Goal: Task Accomplishment & Management: Manage account settings

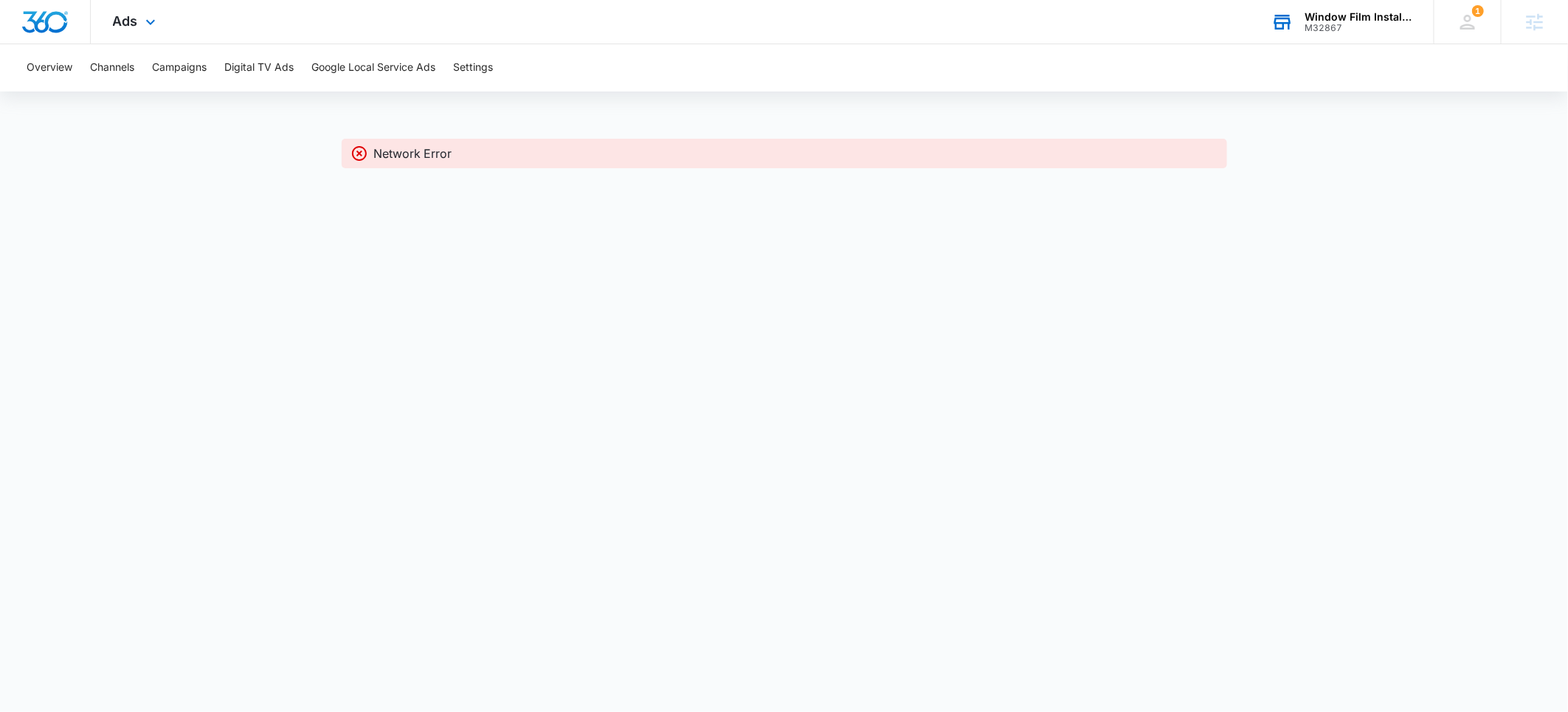
click at [1337, 20] on div "Window Film Installers" at bounding box center [1358, 17] width 108 height 11
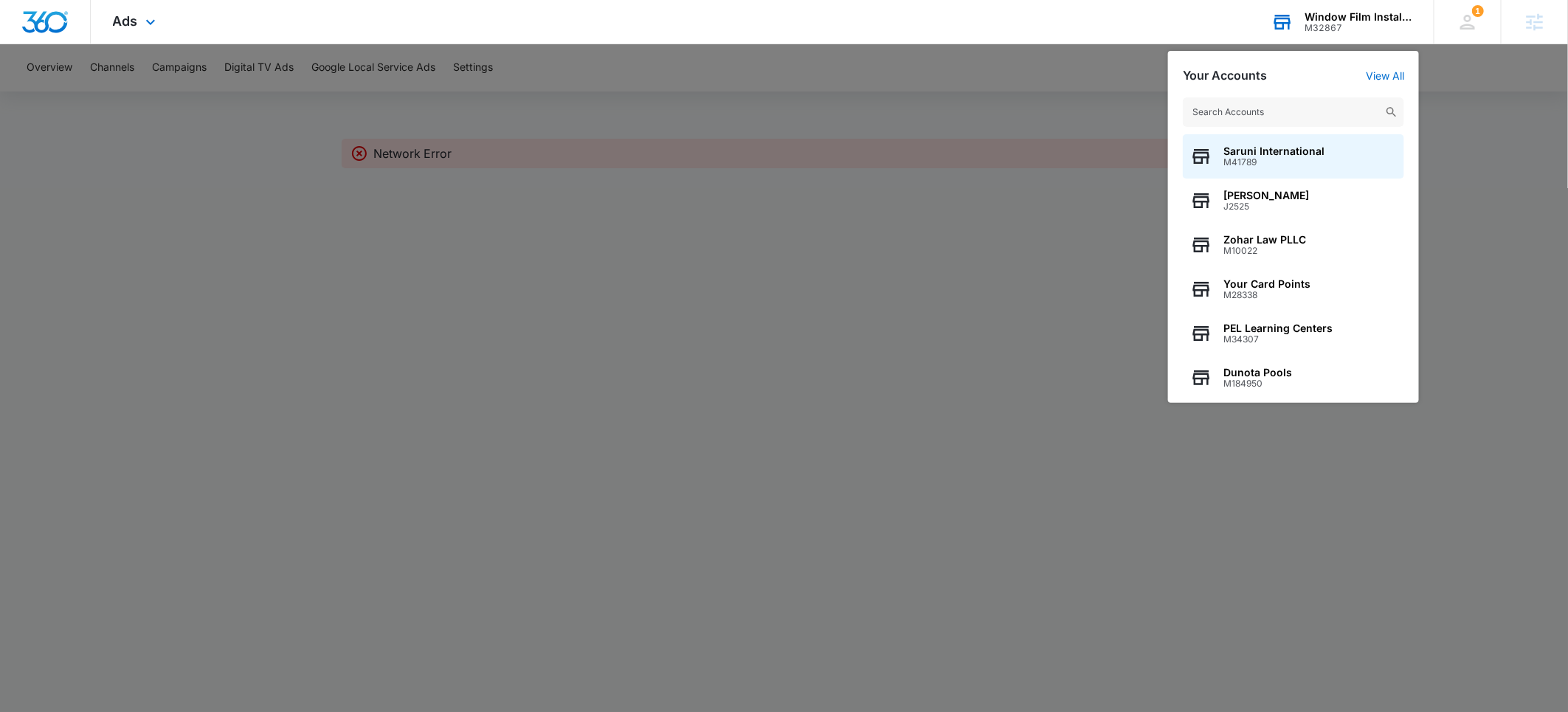
click at [1263, 110] on input "text" at bounding box center [1294, 112] width 221 height 30
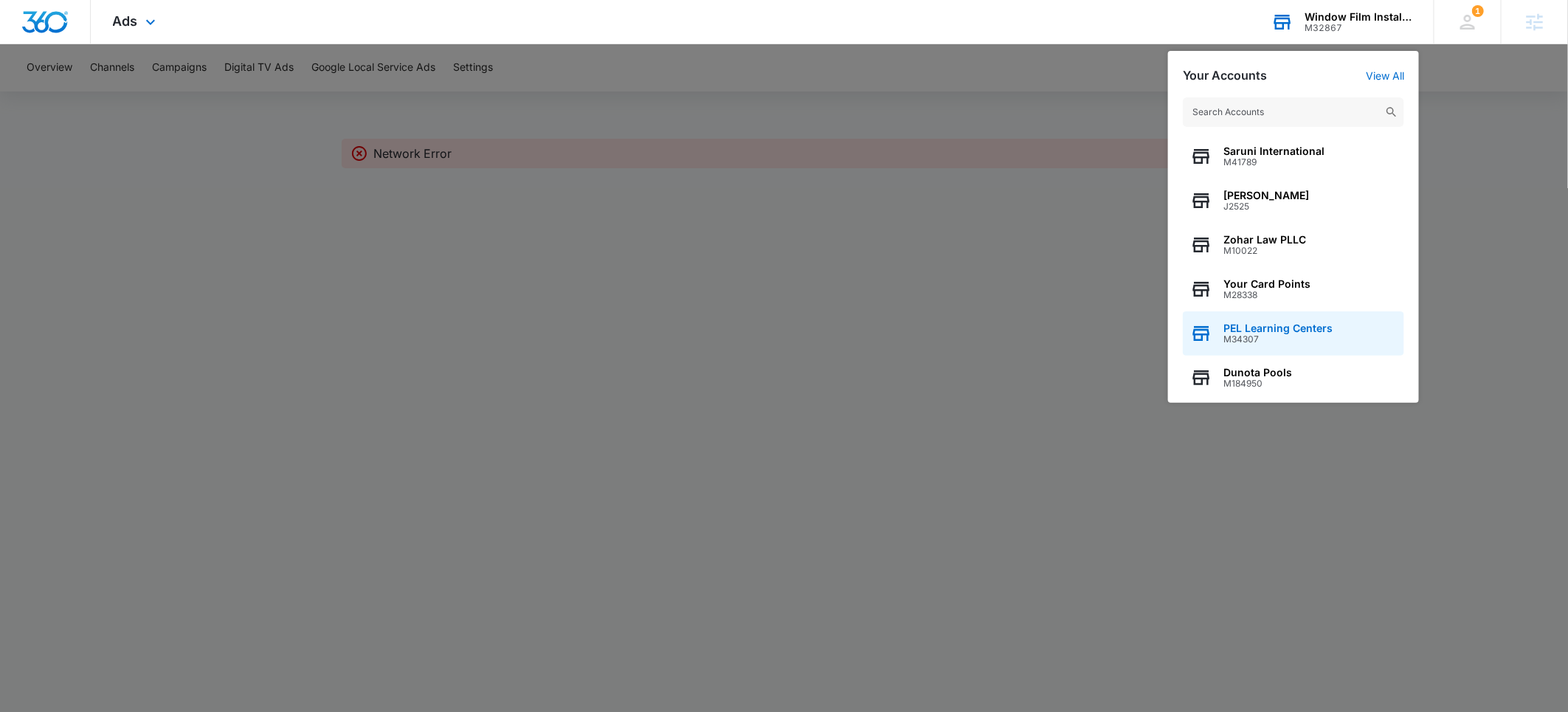
click at [1261, 334] on span "M34307" at bounding box center [1278, 339] width 110 height 11
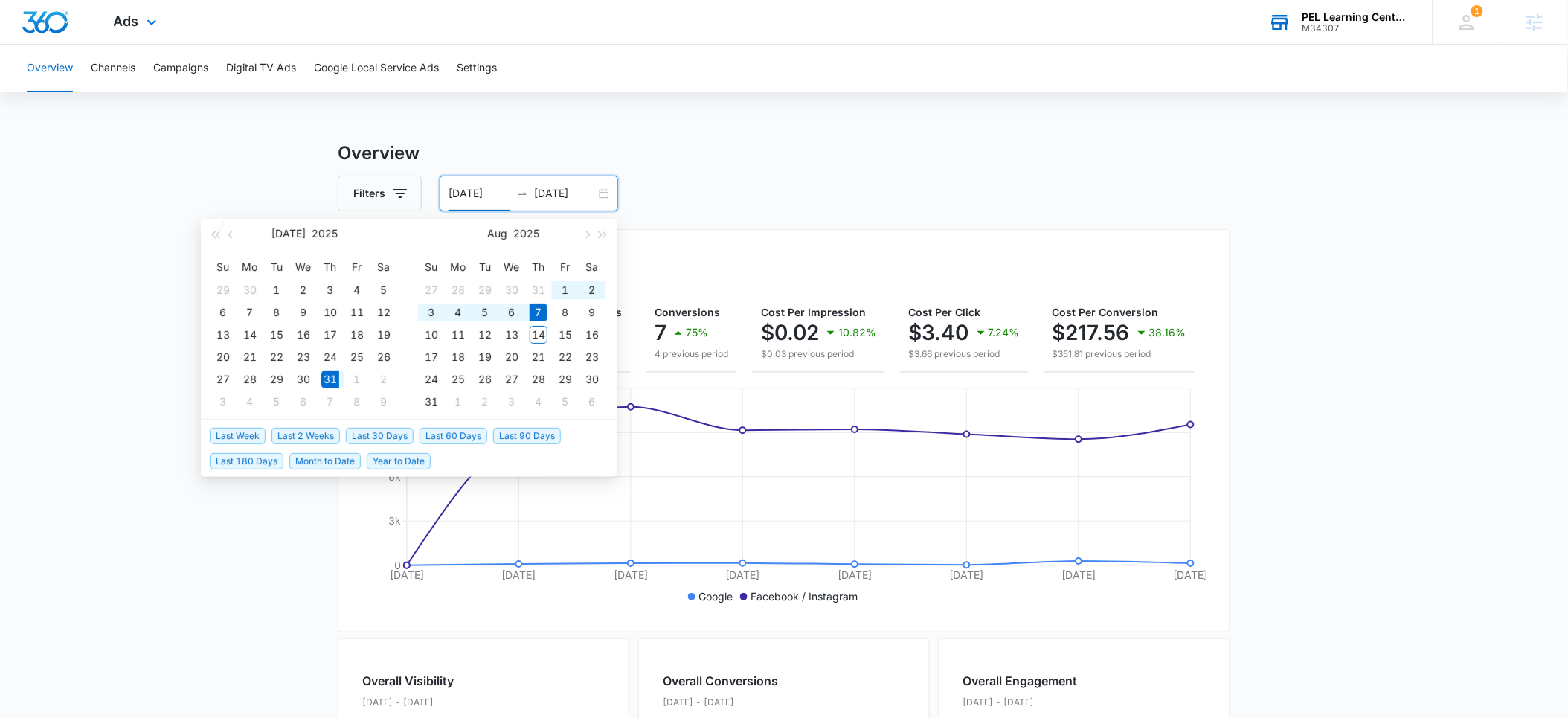
click at [461, 196] on input "07/31/2025" at bounding box center [479, 194] width 62 height 17
click at [238, 432] on span "Last Week" at bounding box center [237, 436] width 56 height 17
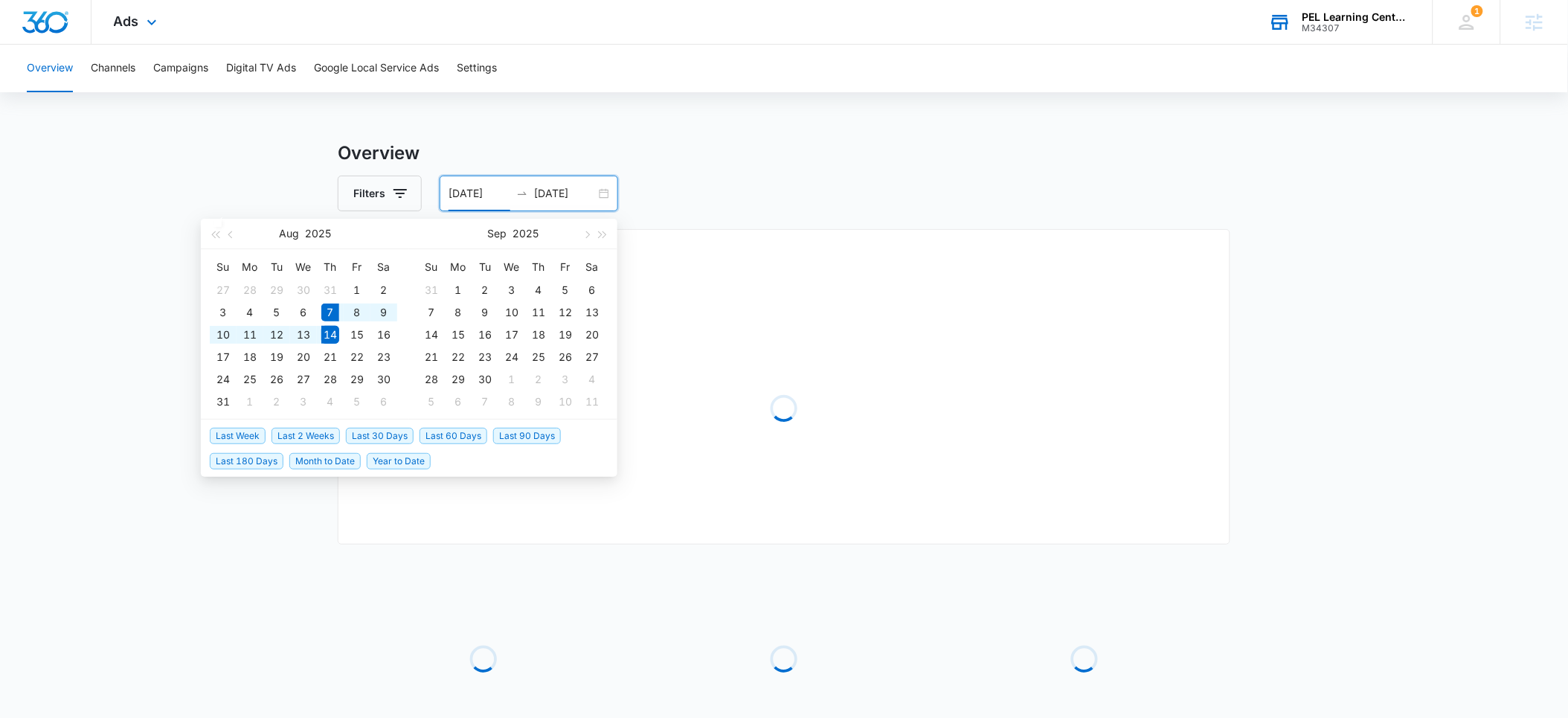
type input "08/07/2025"
type input "08/14/2025"
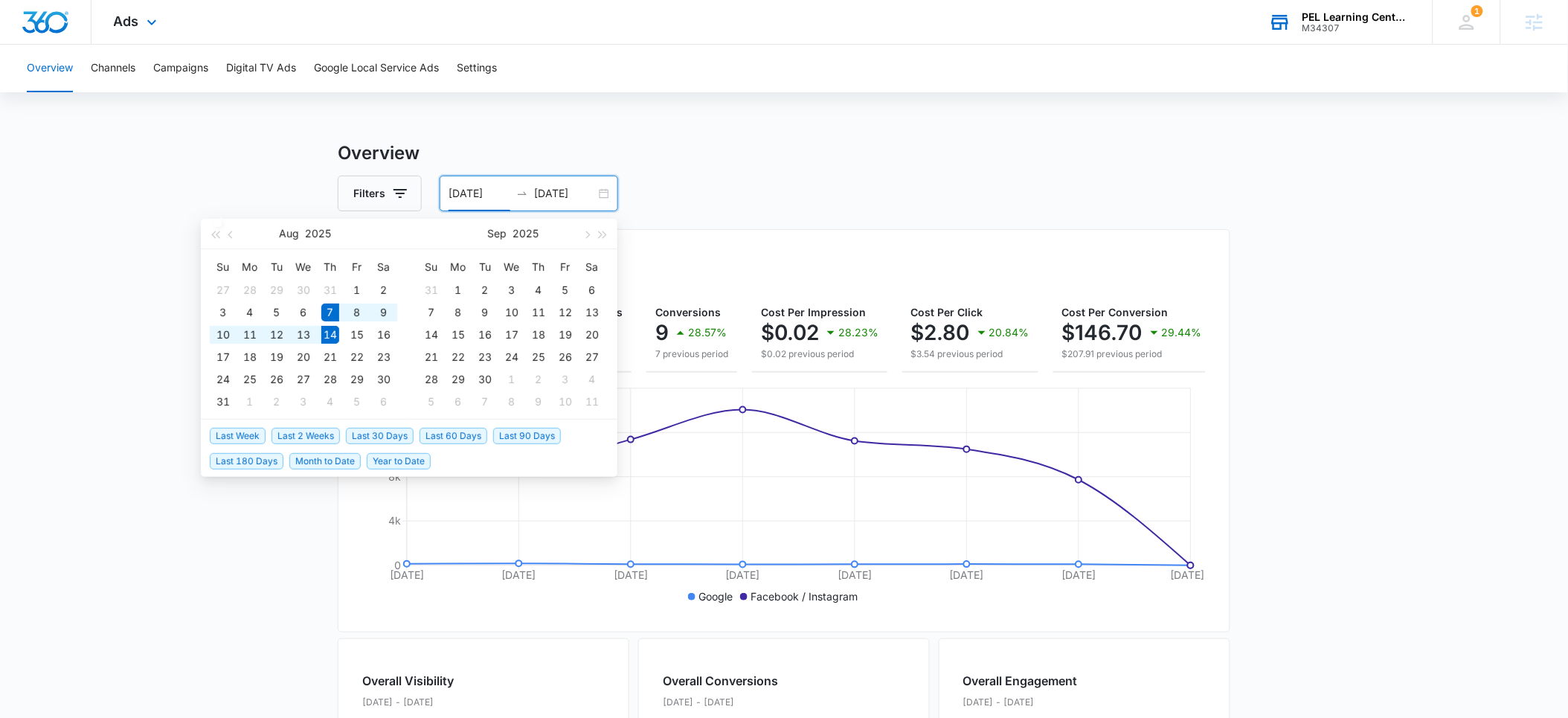
click at [472, 188] on input "08/07/2025" at bounding box center [479, 194] width 62 height 17
click at [312, 462] on span "Month to Date" at bounding box center [324, 461] width 72 height 17
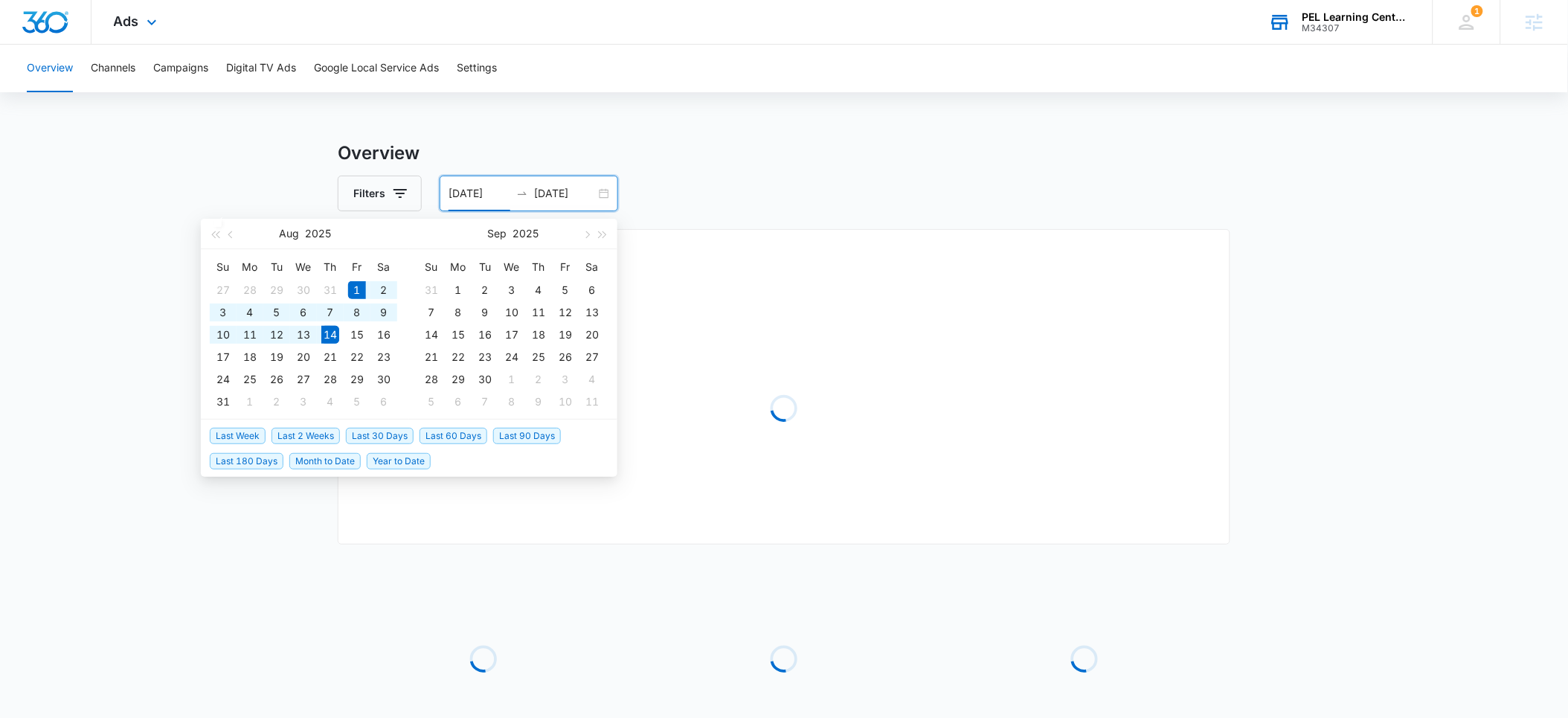
type input "08/01/2025"
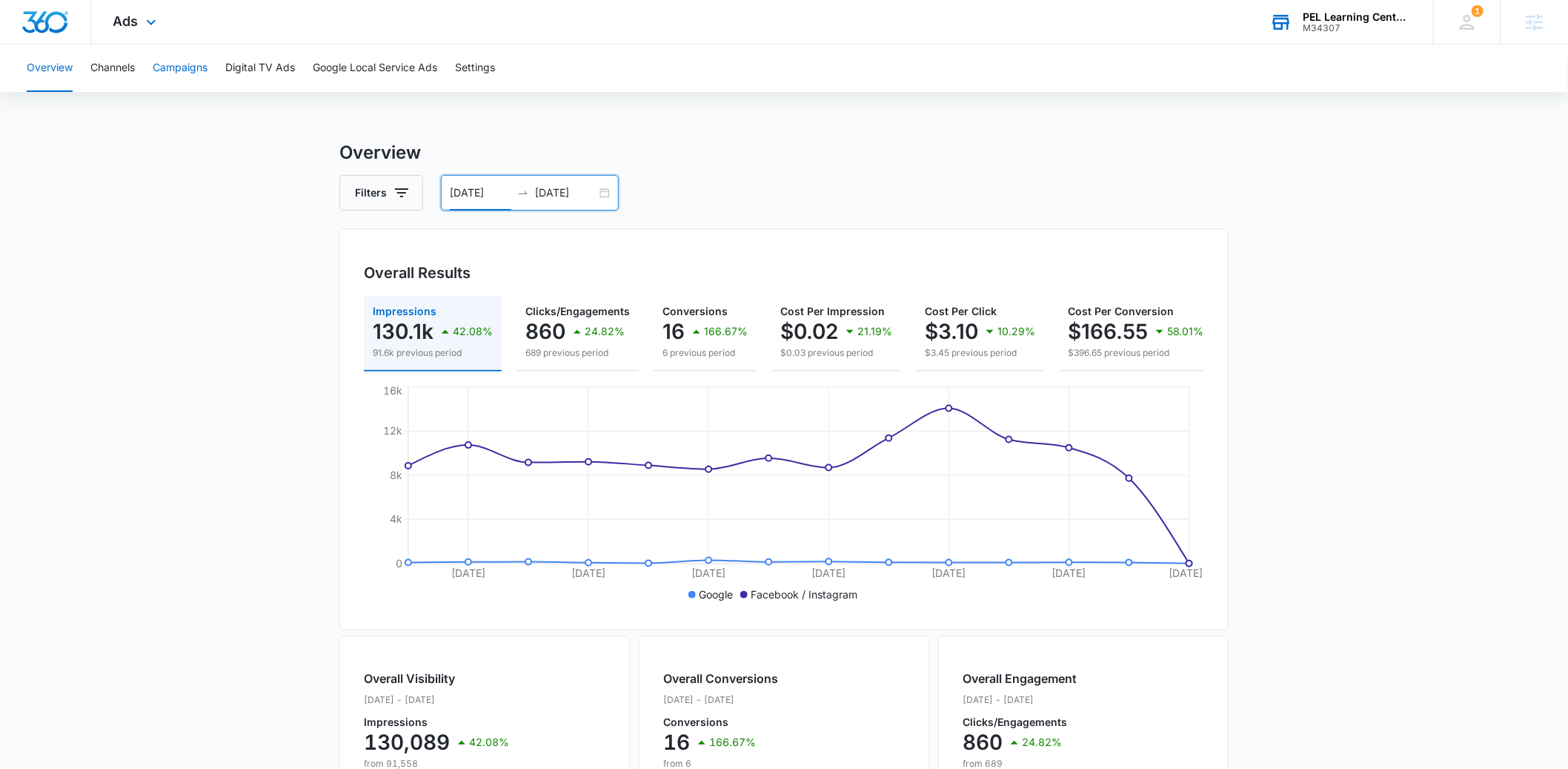
click at [180, 73] on button "Campaigns" at bounding box center [180, 68] width 55 height 48
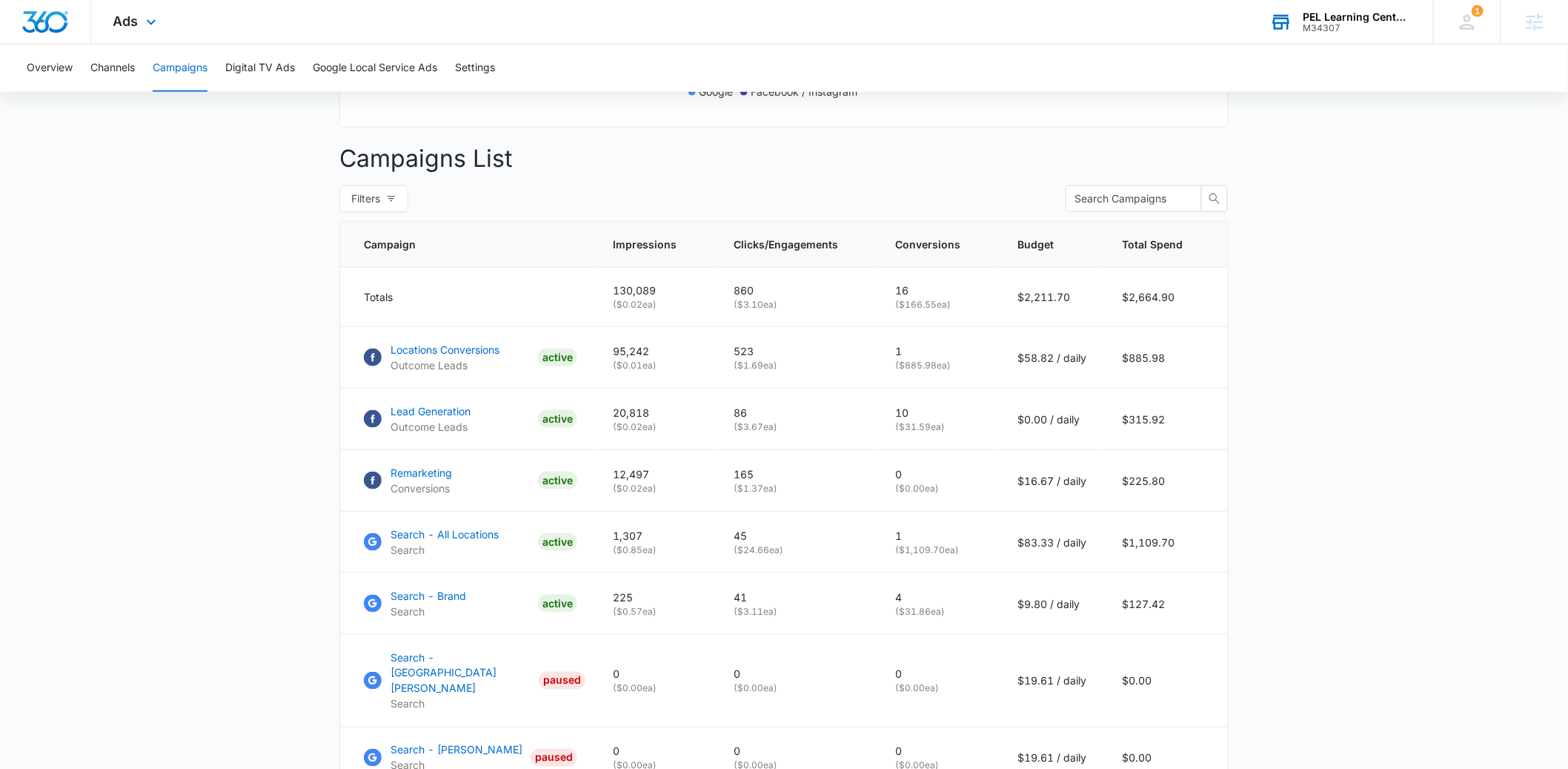
scroll to position [515, 0]
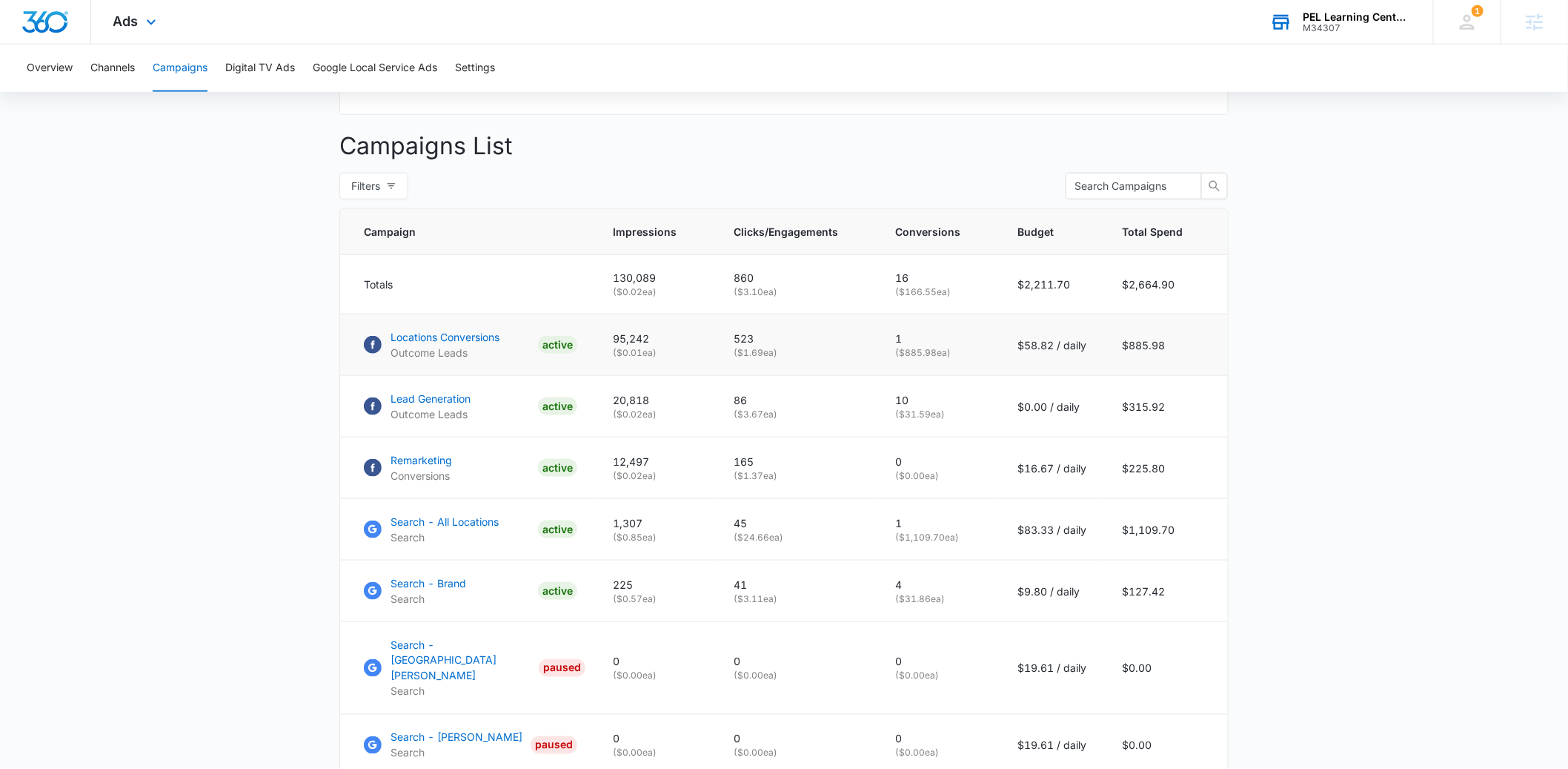
click at [913, 346] on p "1" at bounding box center [938, 338] width 86 height 16
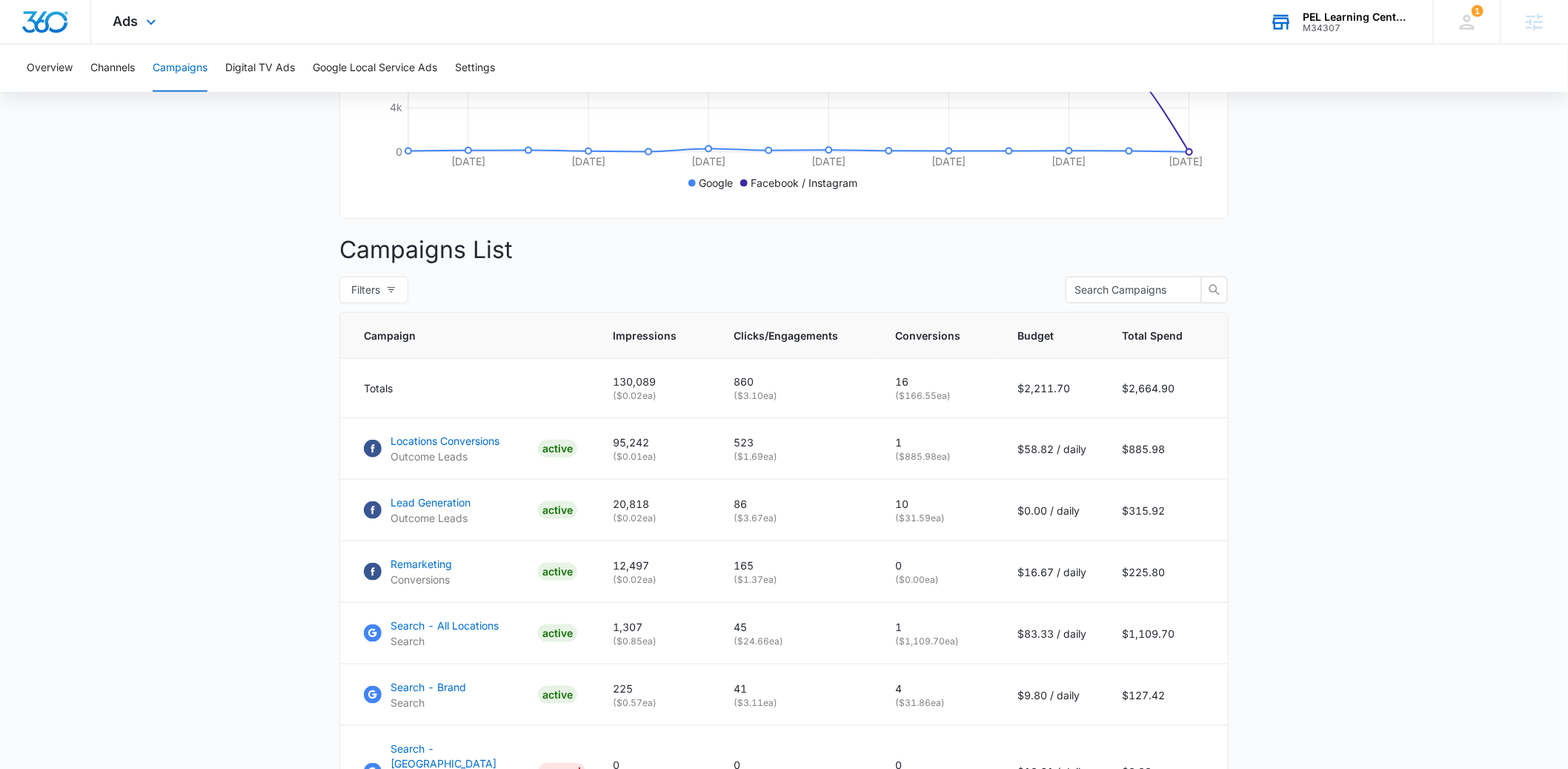
scroll to position [492, 0]
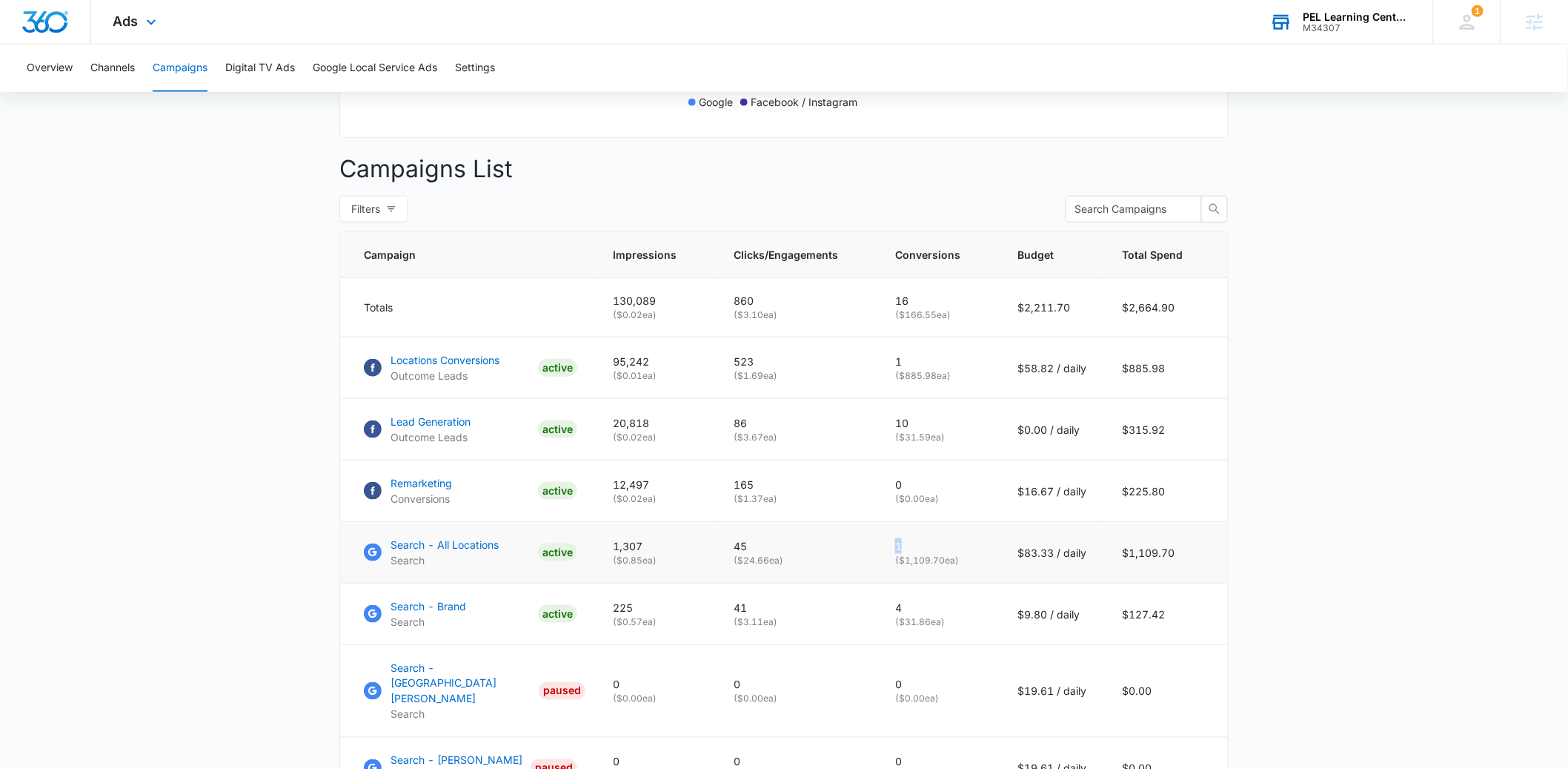
drag, startPoint x: 911, startPoint y: 556, endPoint x: 897, endPoint y: 558, distance: 14.1
click at [897, 558] on td "1 ( $1,109.70 ea)" at bounding box center [938, 552] width 122 height 62
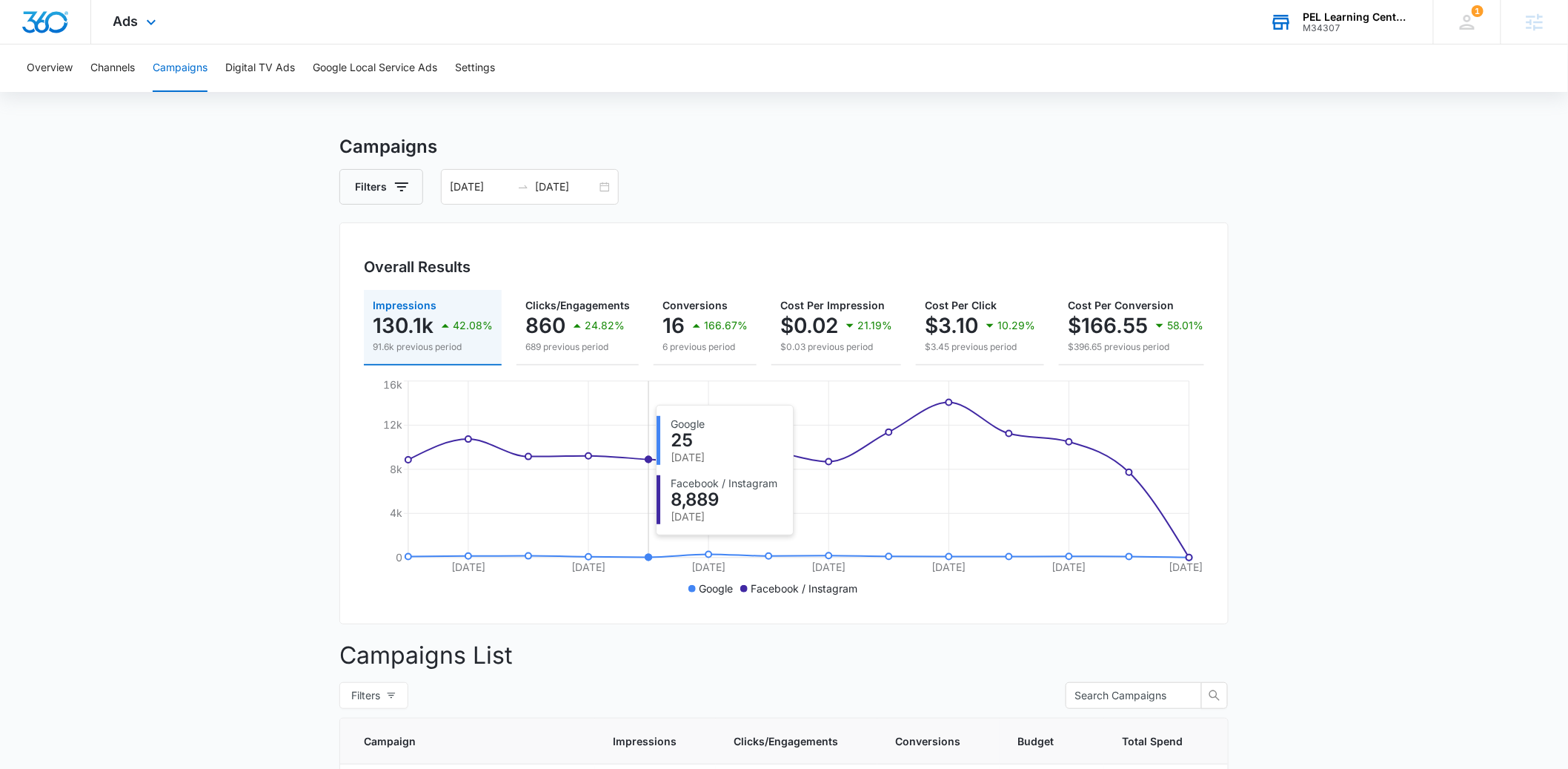
scroll to position [0, 0]
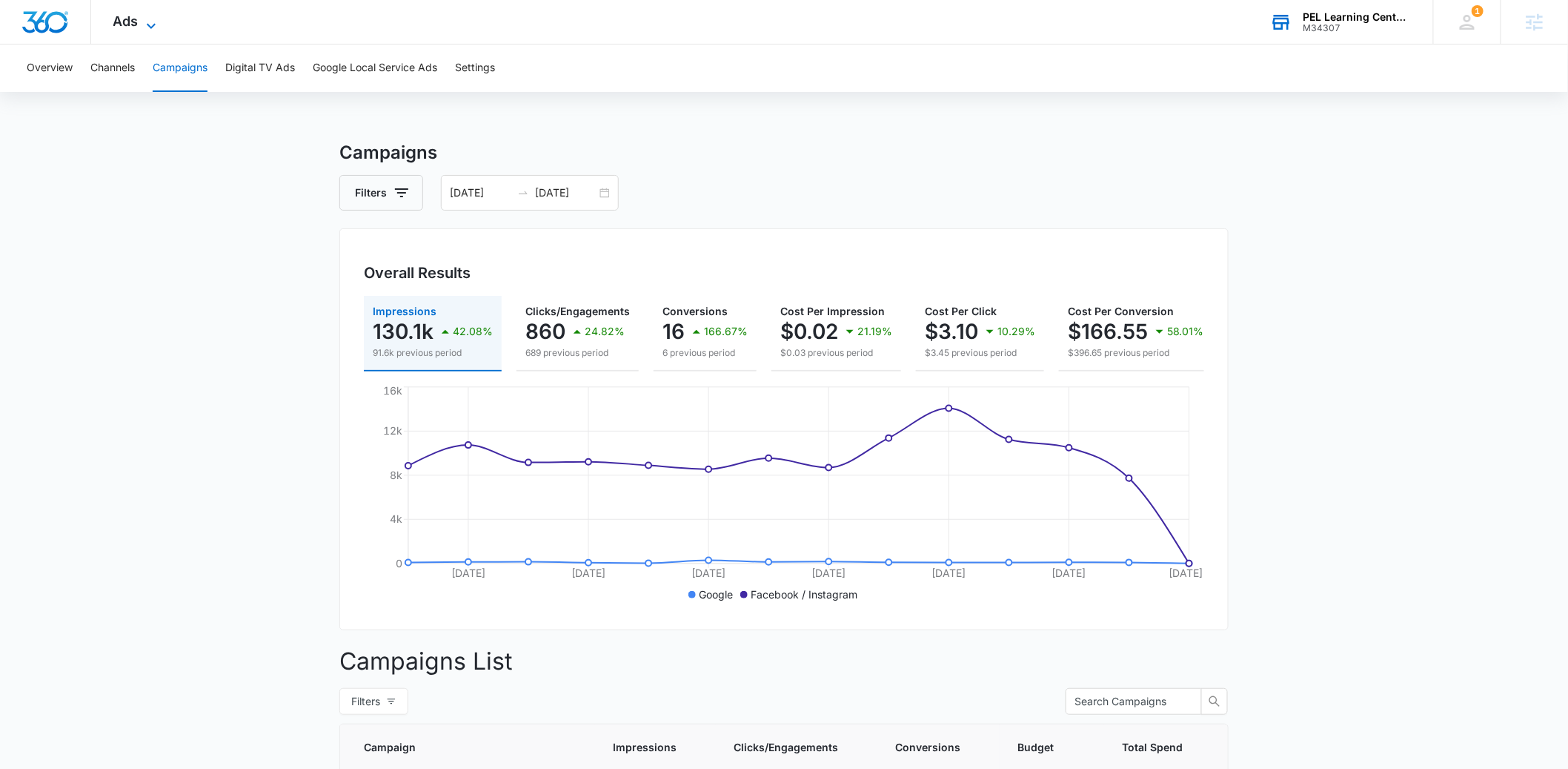
click at [127, 21] on span "Ads" at bounding box center [126, 21] width 26 height 16
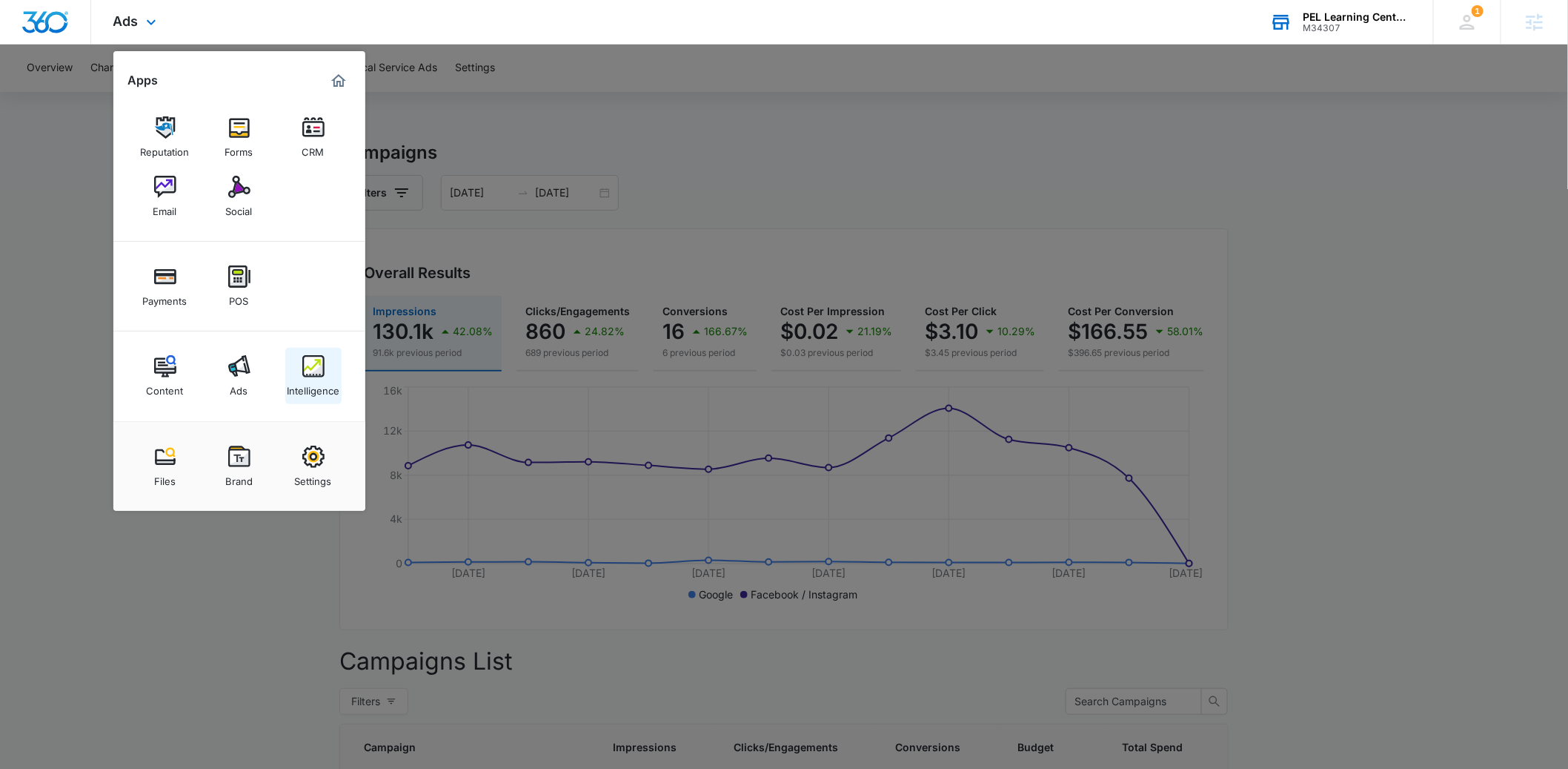
click at [315, 379] on div "Intelligence" at bounding box center [314, 387] width 53 height 19
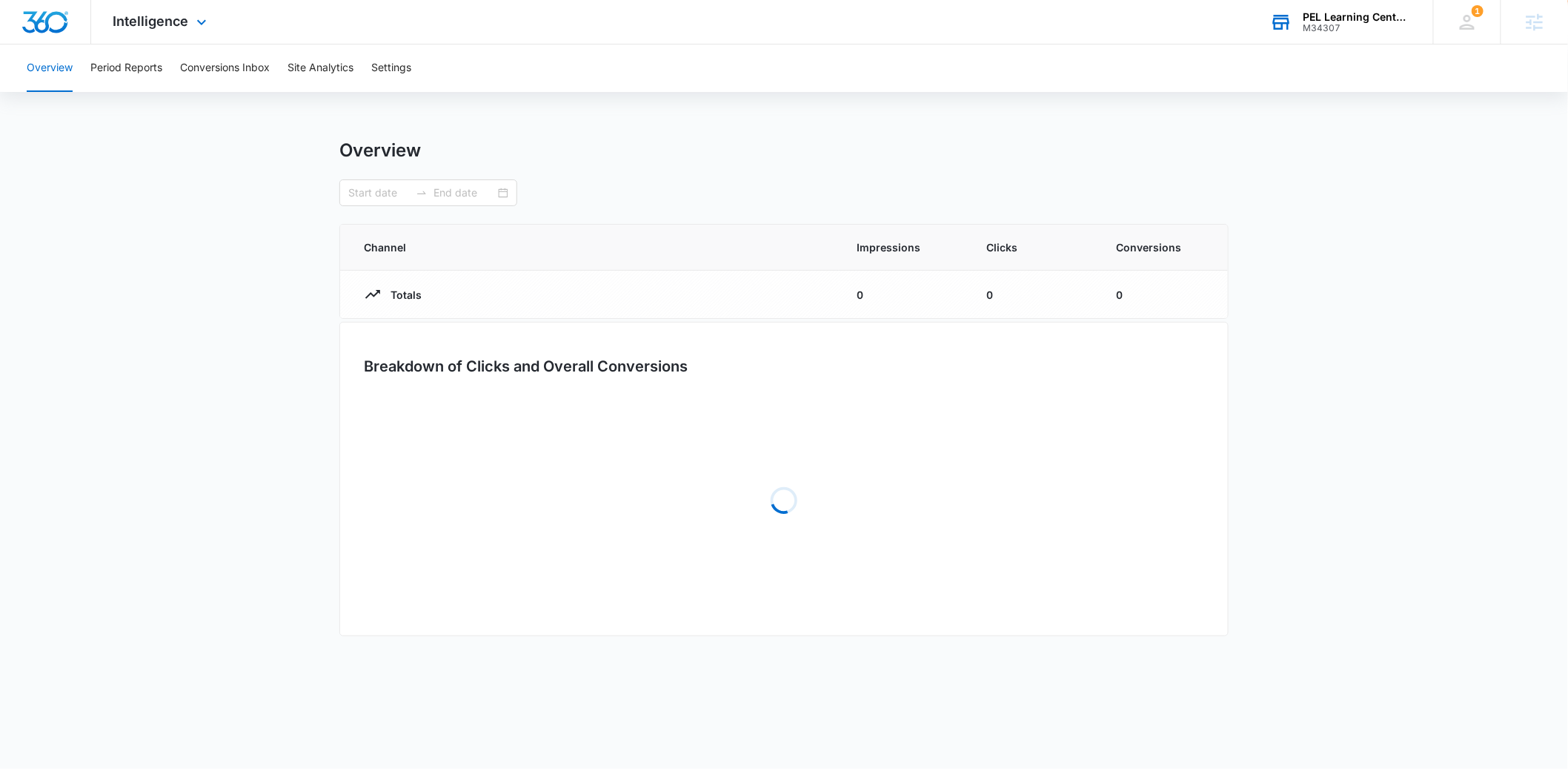
type input "08/01/2025"
type input "08/14/2025"
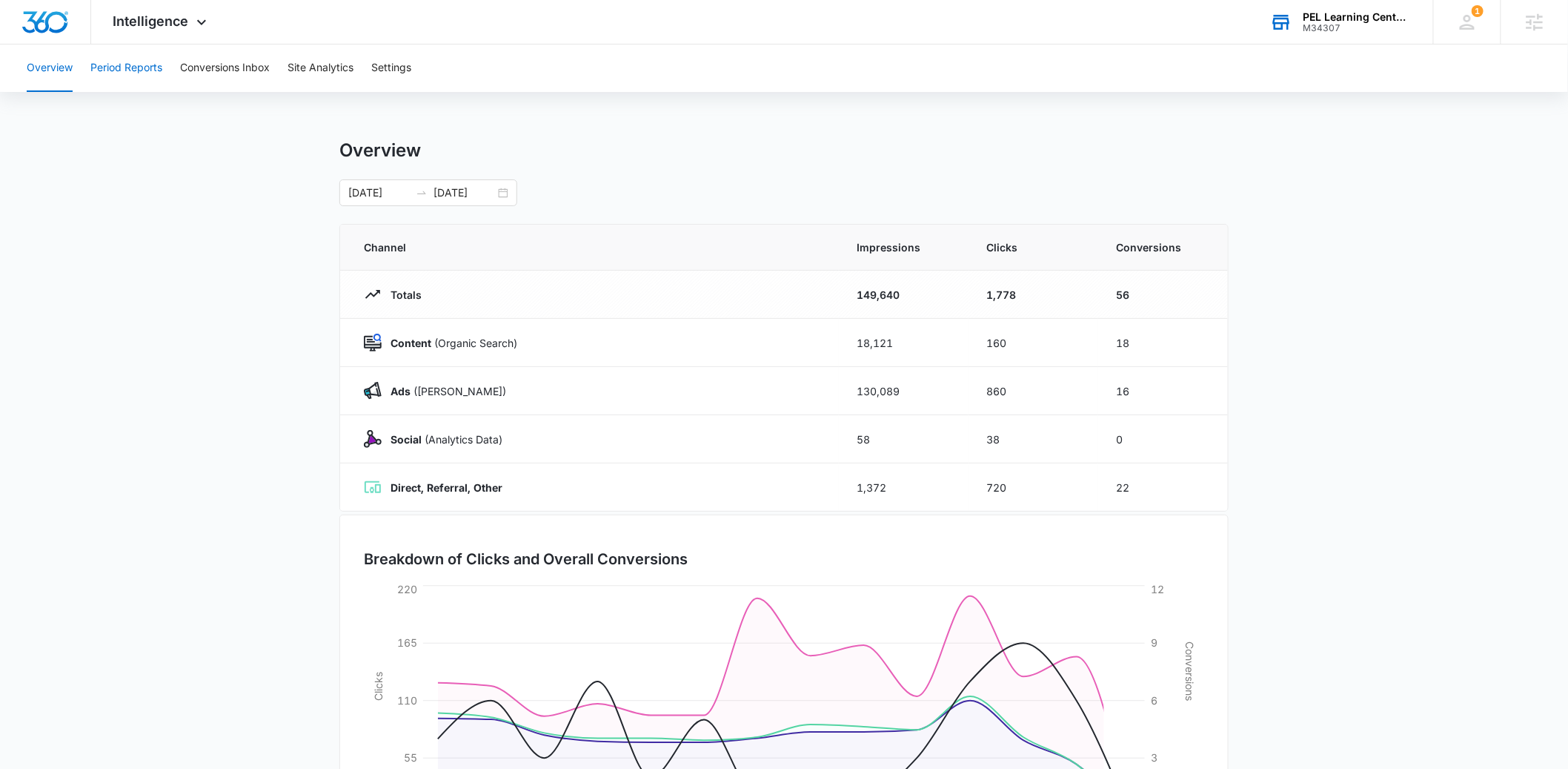
click at [108, 60] on button "Period Reports" at bounding box center [127, 68] width 72 height 48
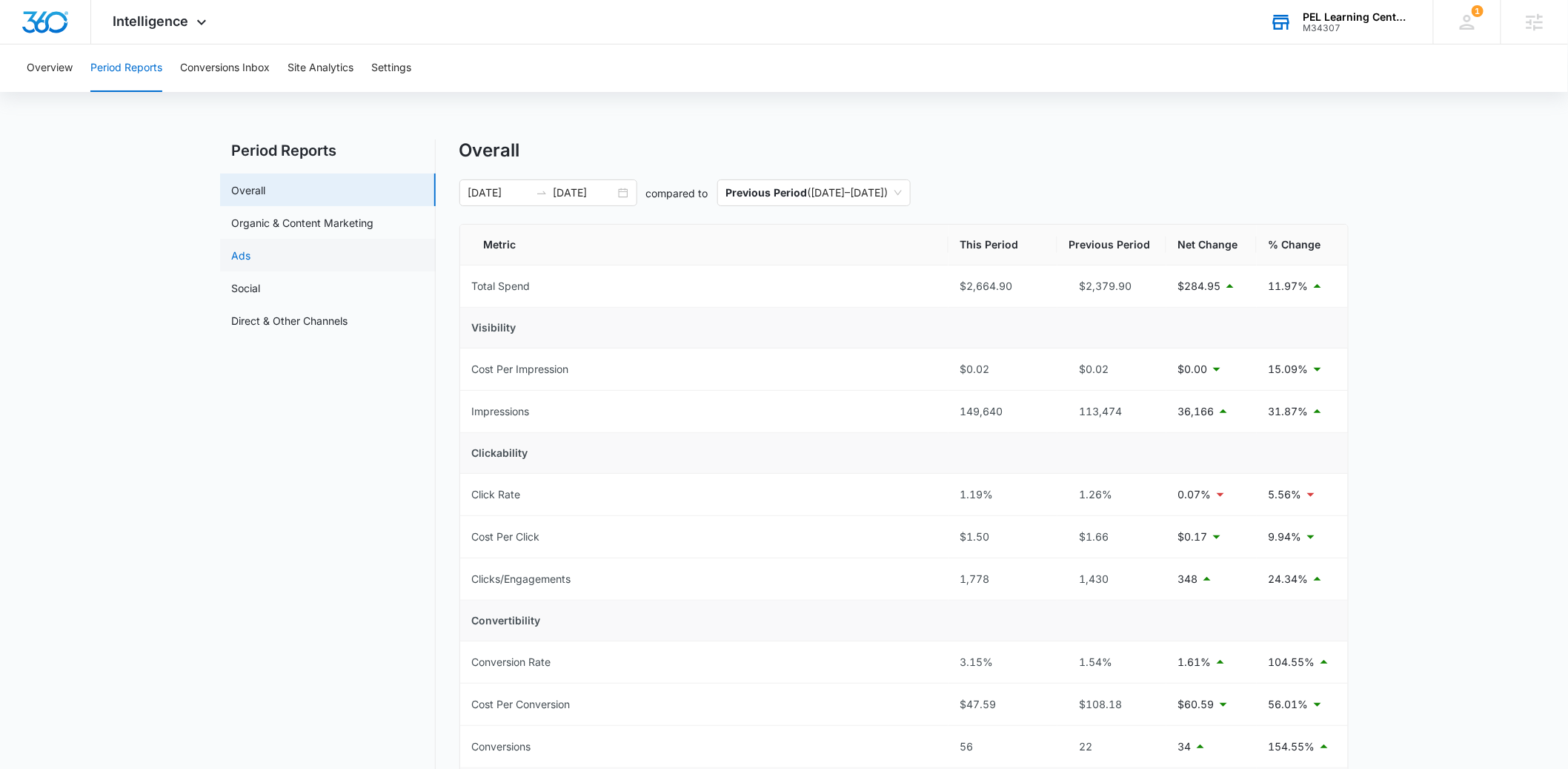
click at [251, 258] on link "Ads" at bounding box center [241, 255] width 19 height 16
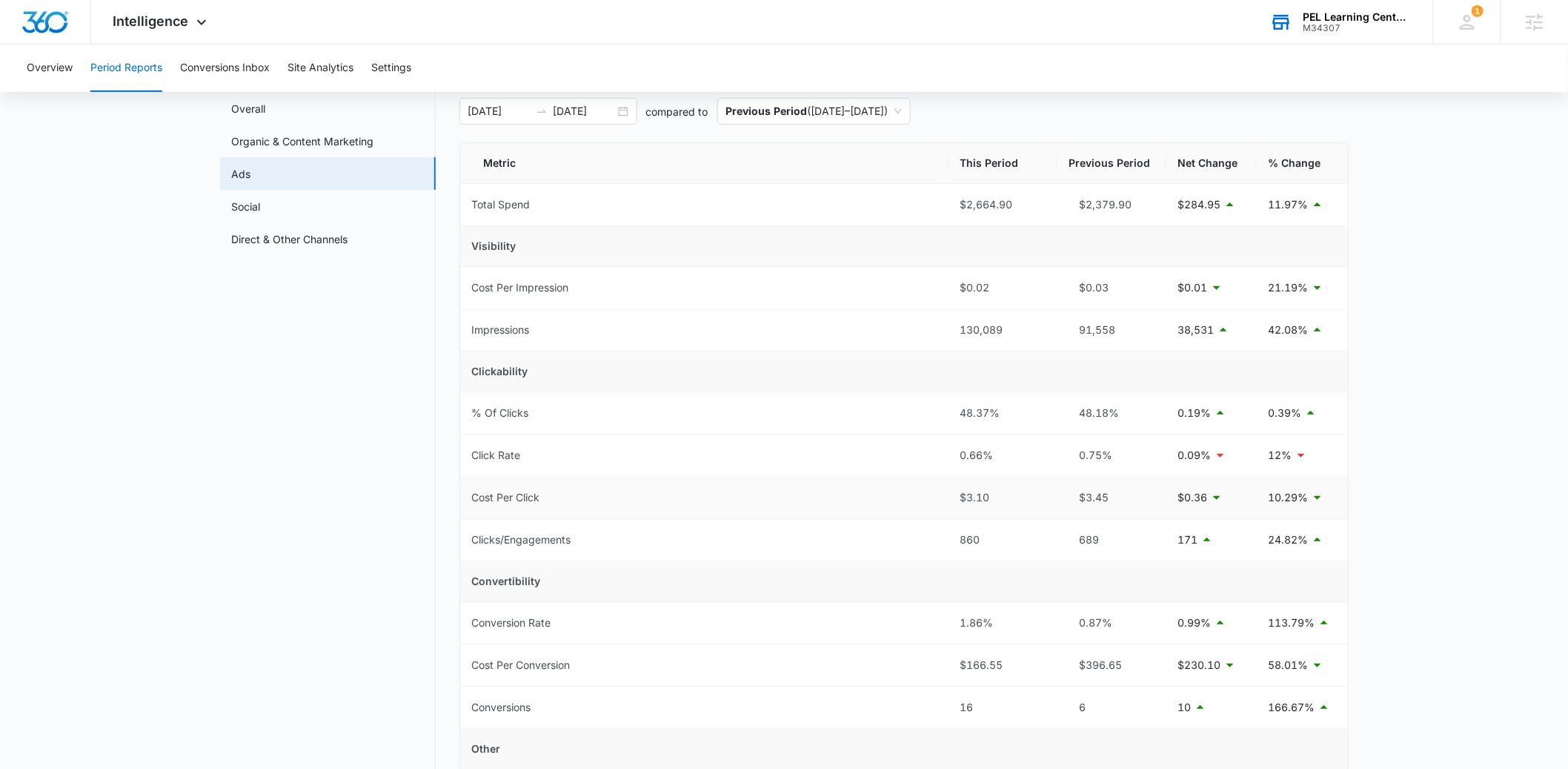
scroll to position [91, 0]
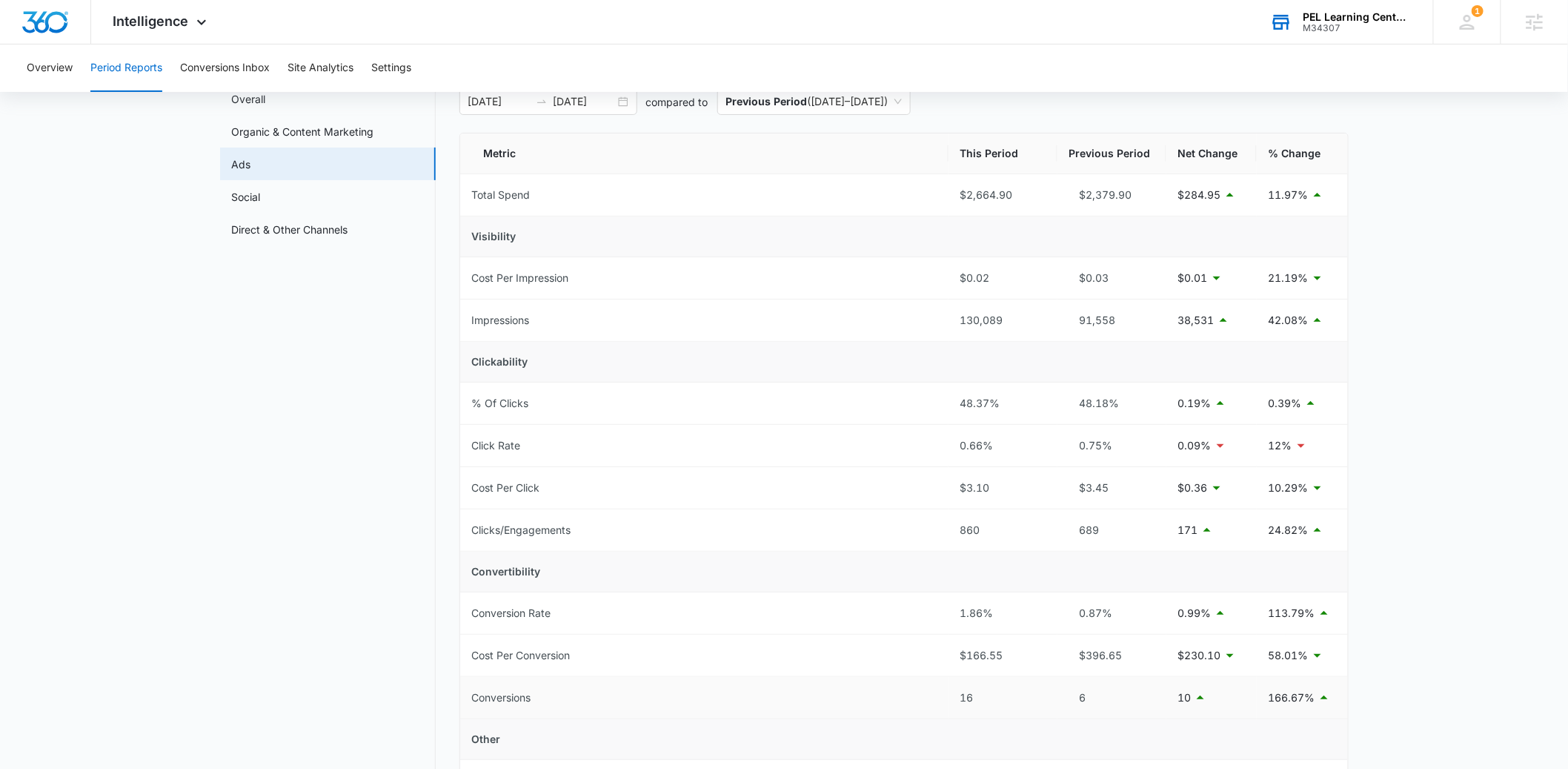
drag, startPoint x: 991, startPoint y: 706, endPoint x: 960, endPoint y: 708, distance: 31.1
click at [960, 708] on td "16" at bounding box center [1003, 698] width 109 height 42
drag, startPoint x: 1297, startPoint y: 699, endPoint x: 1276, endPoint y: 700, distance: 21.0
click at [1276, 700] on p "166.67%" at bounding box center [1291, 697] width 47 height 17
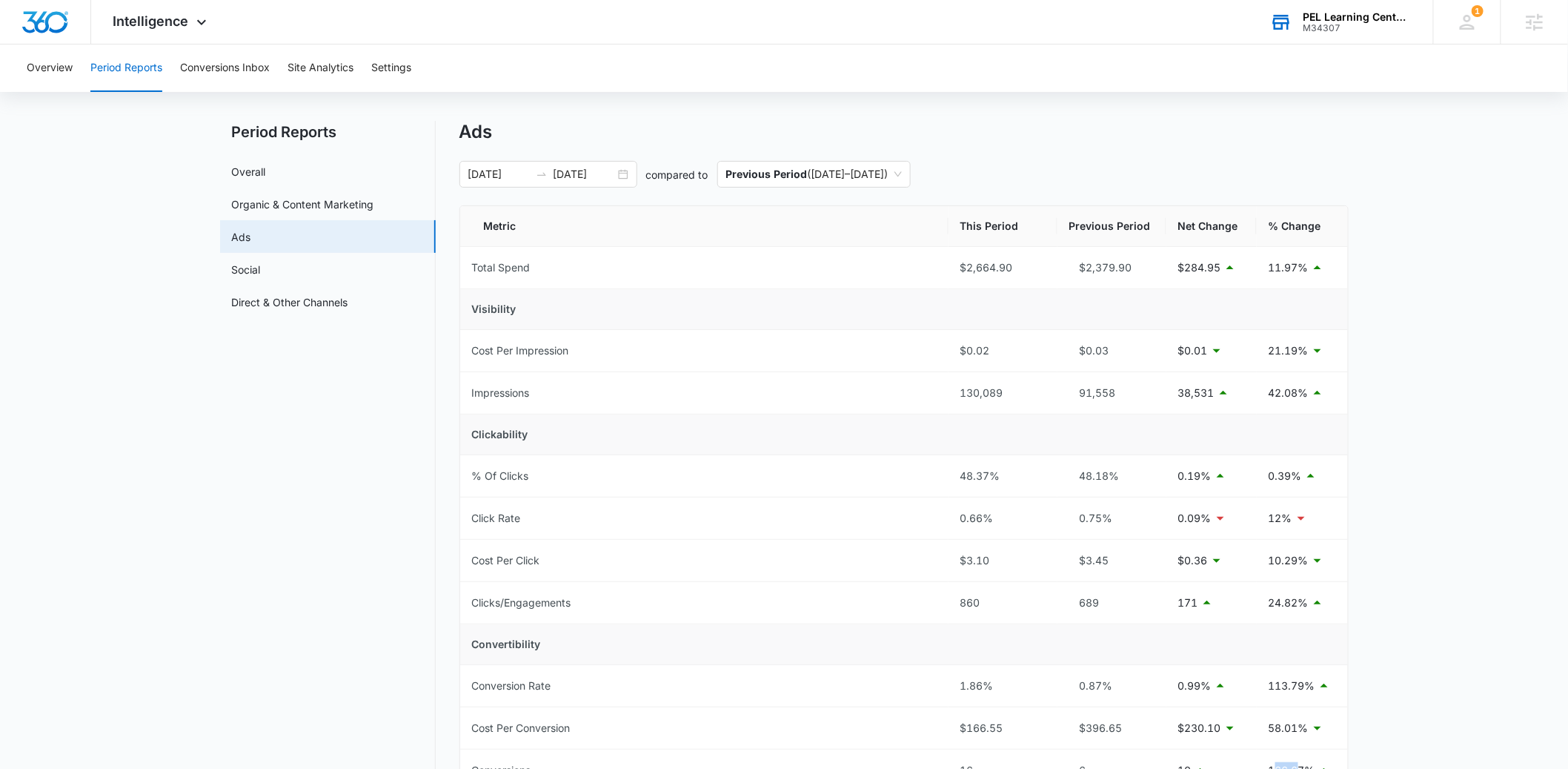
scroll to position [0, 0]
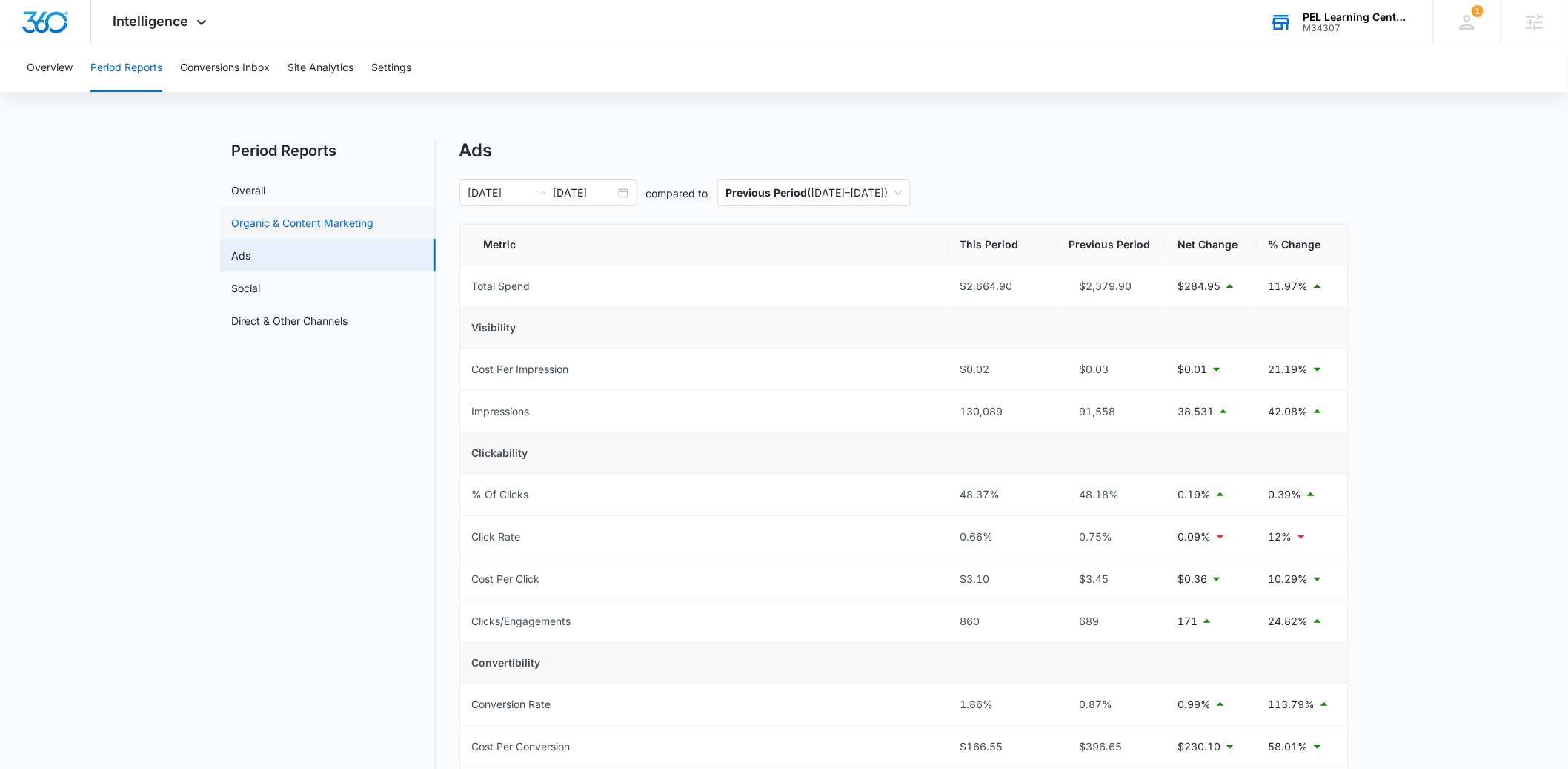
click at [301, 222] on link "Organic & Content Marketing" at bounding box center [303, 223] width 143 height 16
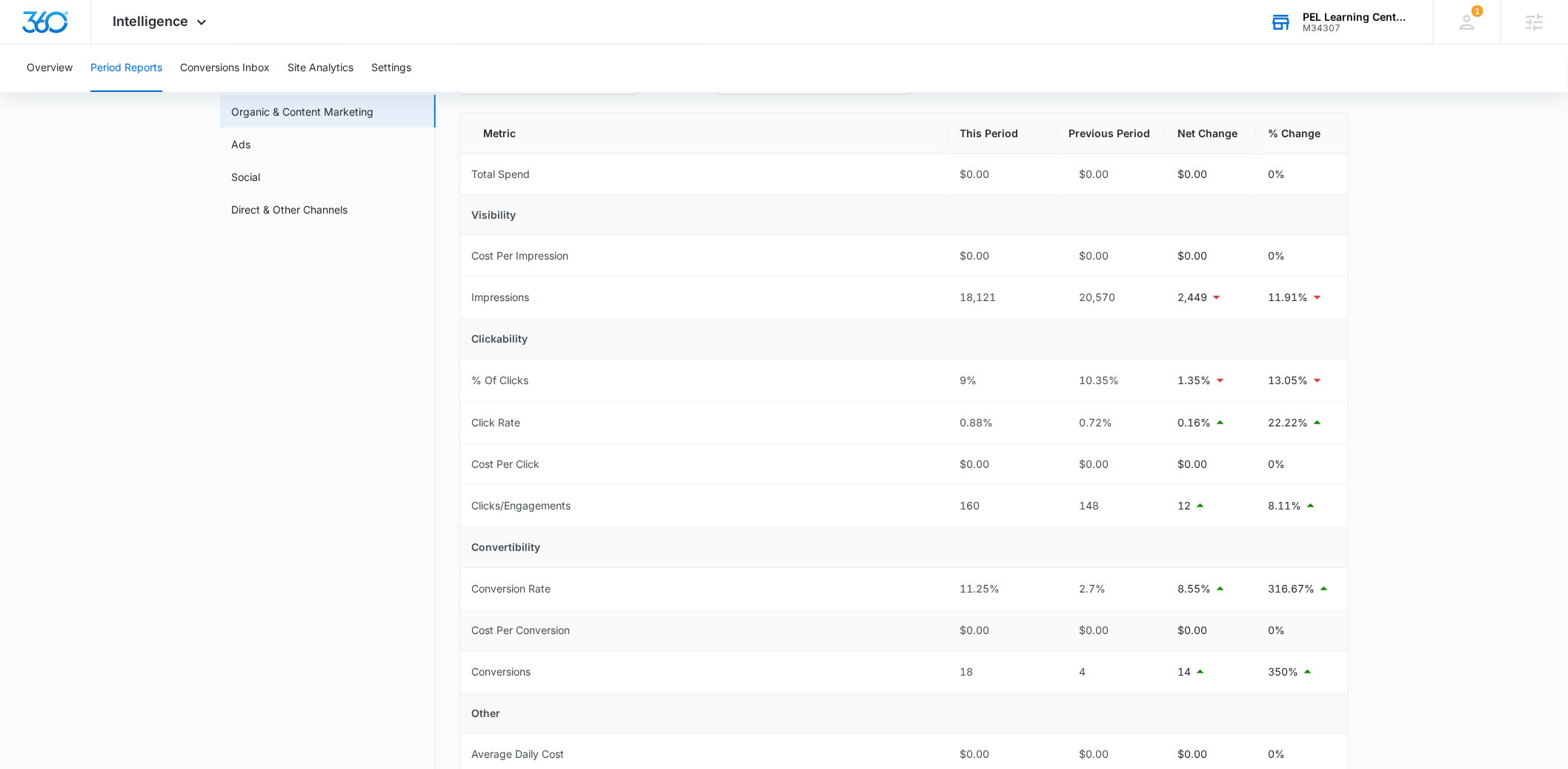
scroll to position [120, 0]
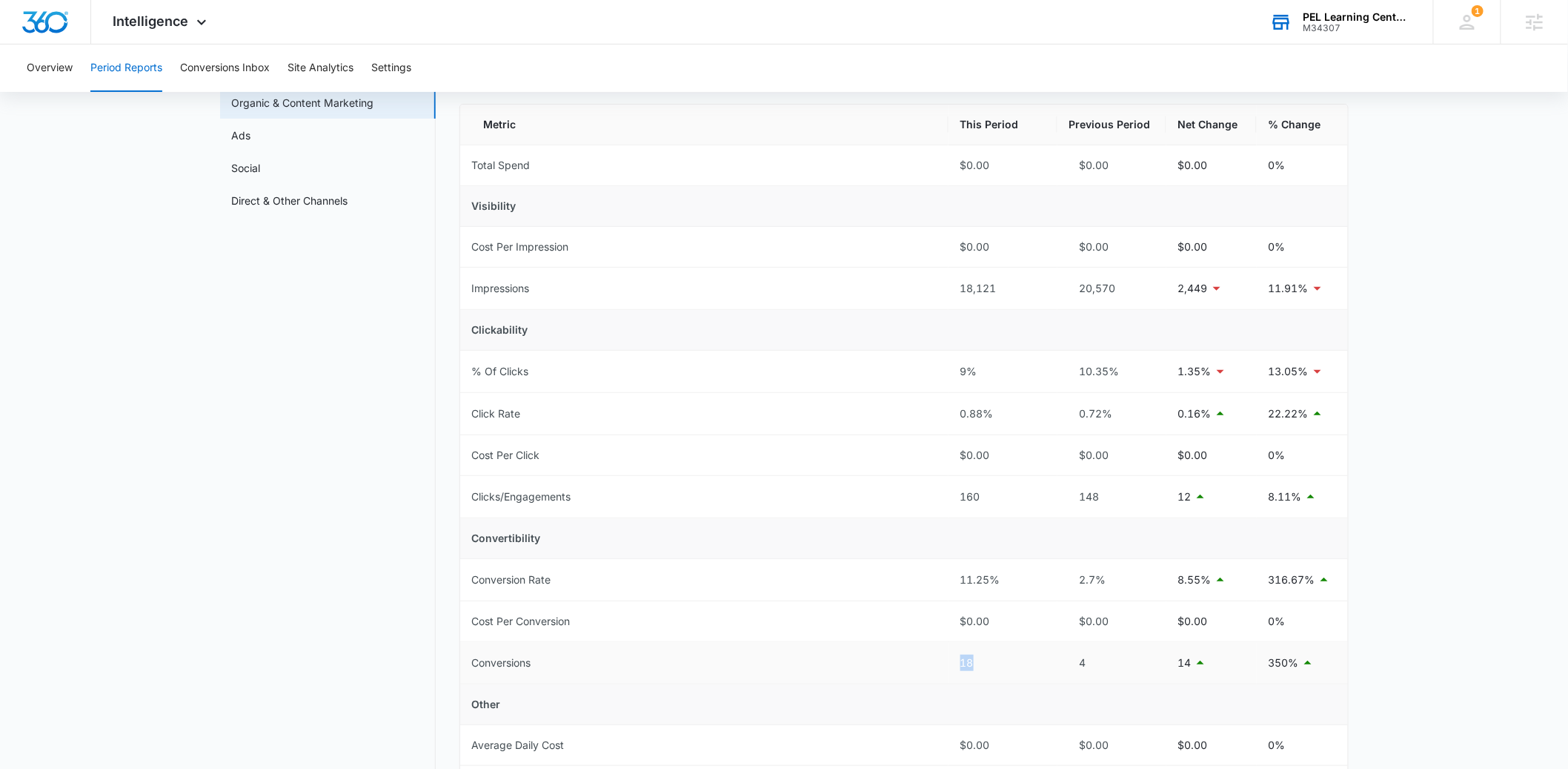
drag, startPoint x: 978, startPoint y: 665, endPoint x: 964, endPoint y: 664, distance: 14.0
click at [964, 664] on div "18" at bounding box center [1002, 662] width 85 height 17
drag, startPoint x: 1091, startPoint y: 665, endPoint x: 1083, endPoint y: 665, distance: 8.0
click at [1083, 665] on div "4" at bounding box center [1112, 662] width 85 height 17
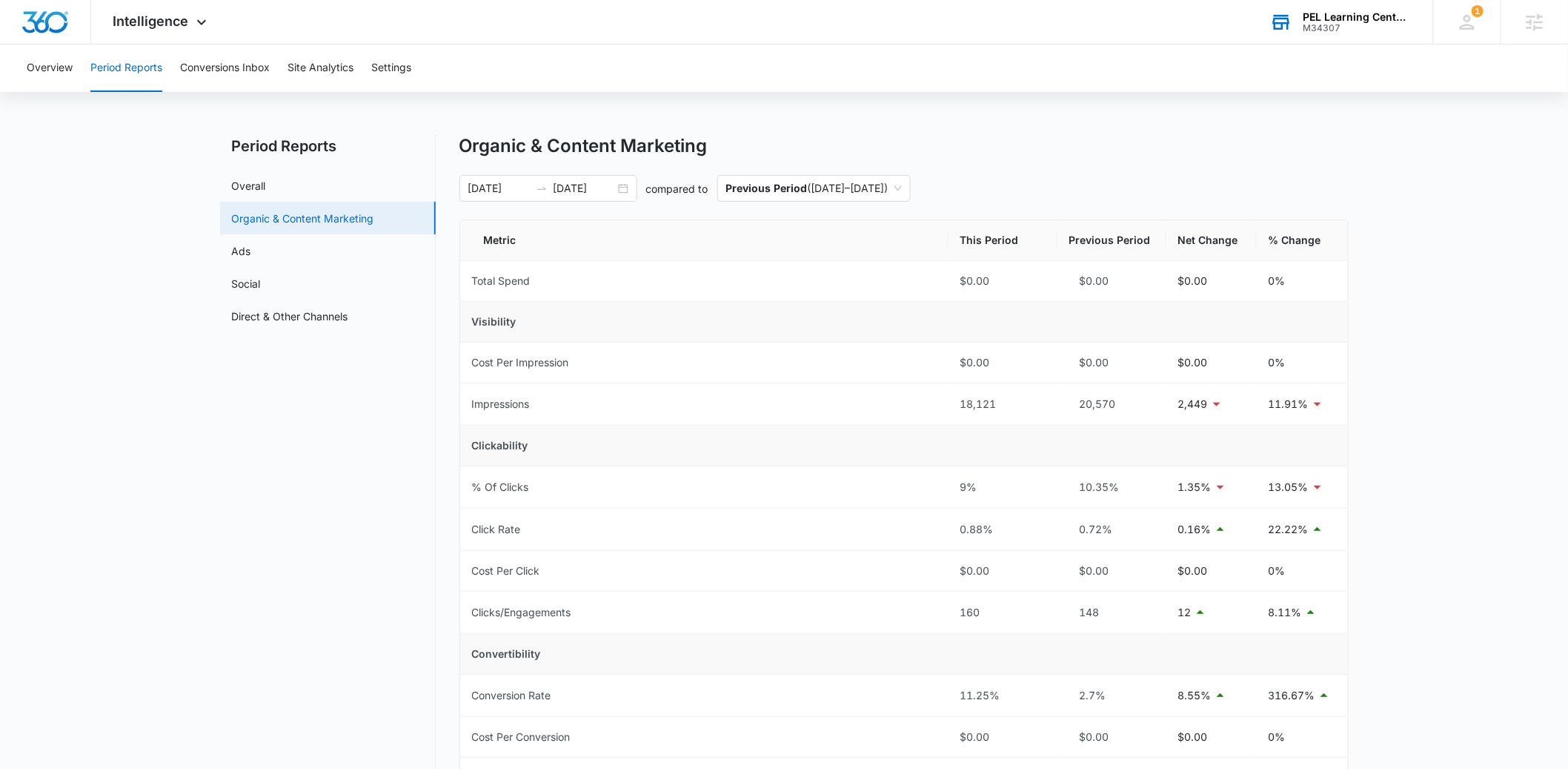
scroll to position [0, 0]
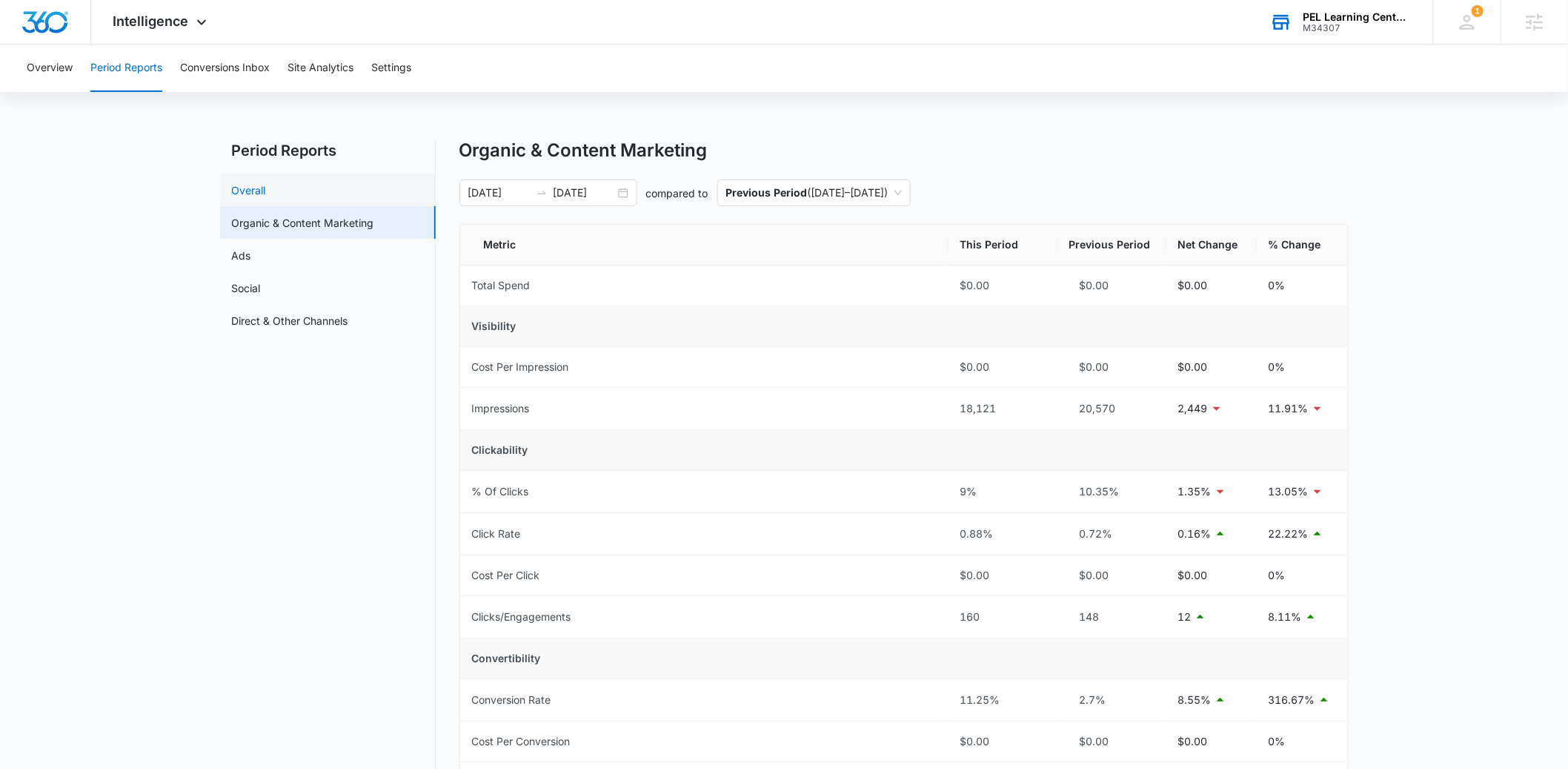
click at [266, 194] on link "Overall" at bounding box center [248, 190] width 34 height 16
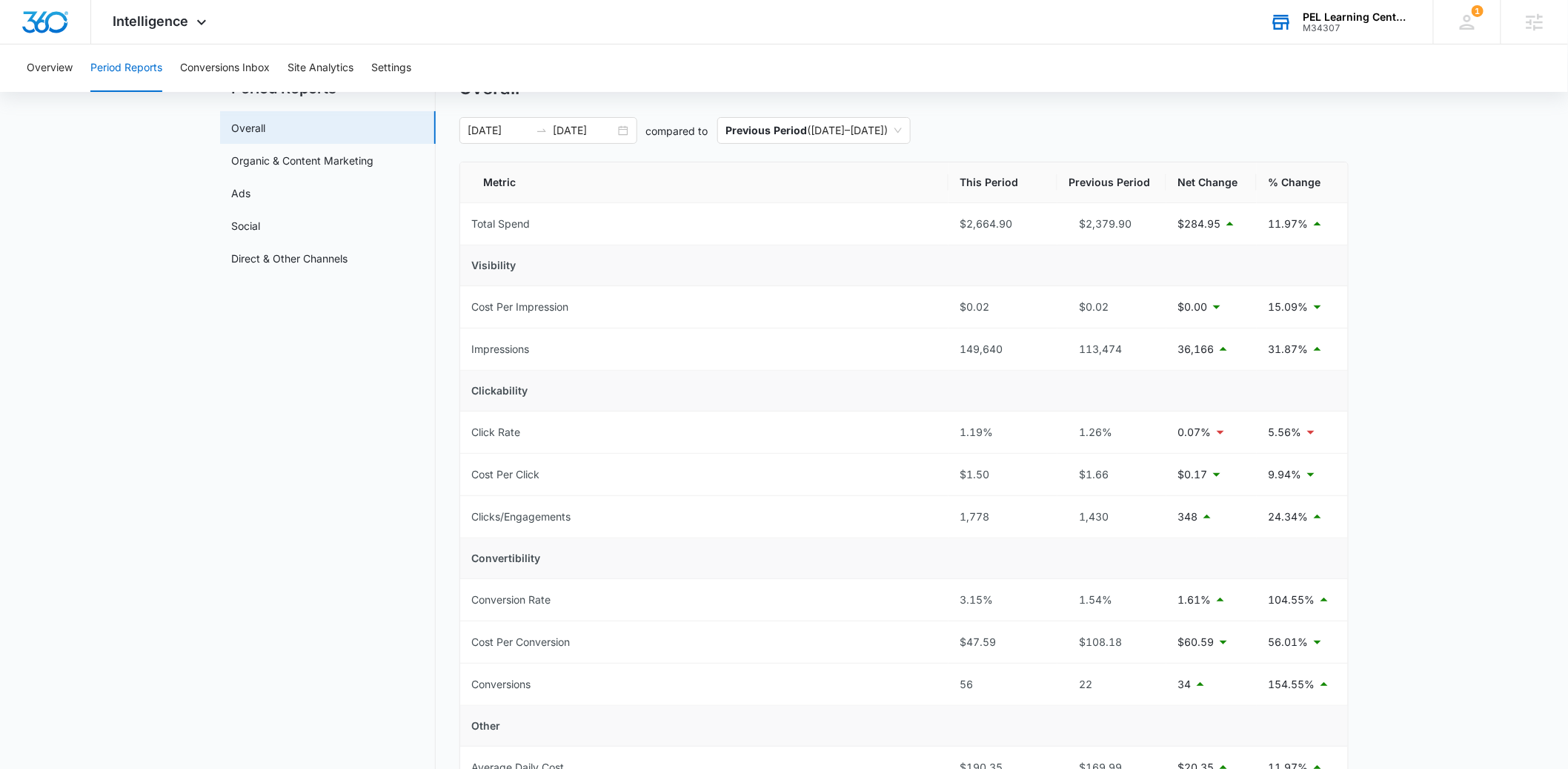
scroll to position [63, 0]
drag, startPoint x: 1127, startPoint y: 640, endPoint x: 1070, endPoint y: 643, distance: 57.1
click at [1070, 643] on div "$108.18" at bounding box center [1112, 641] width 85 height 17
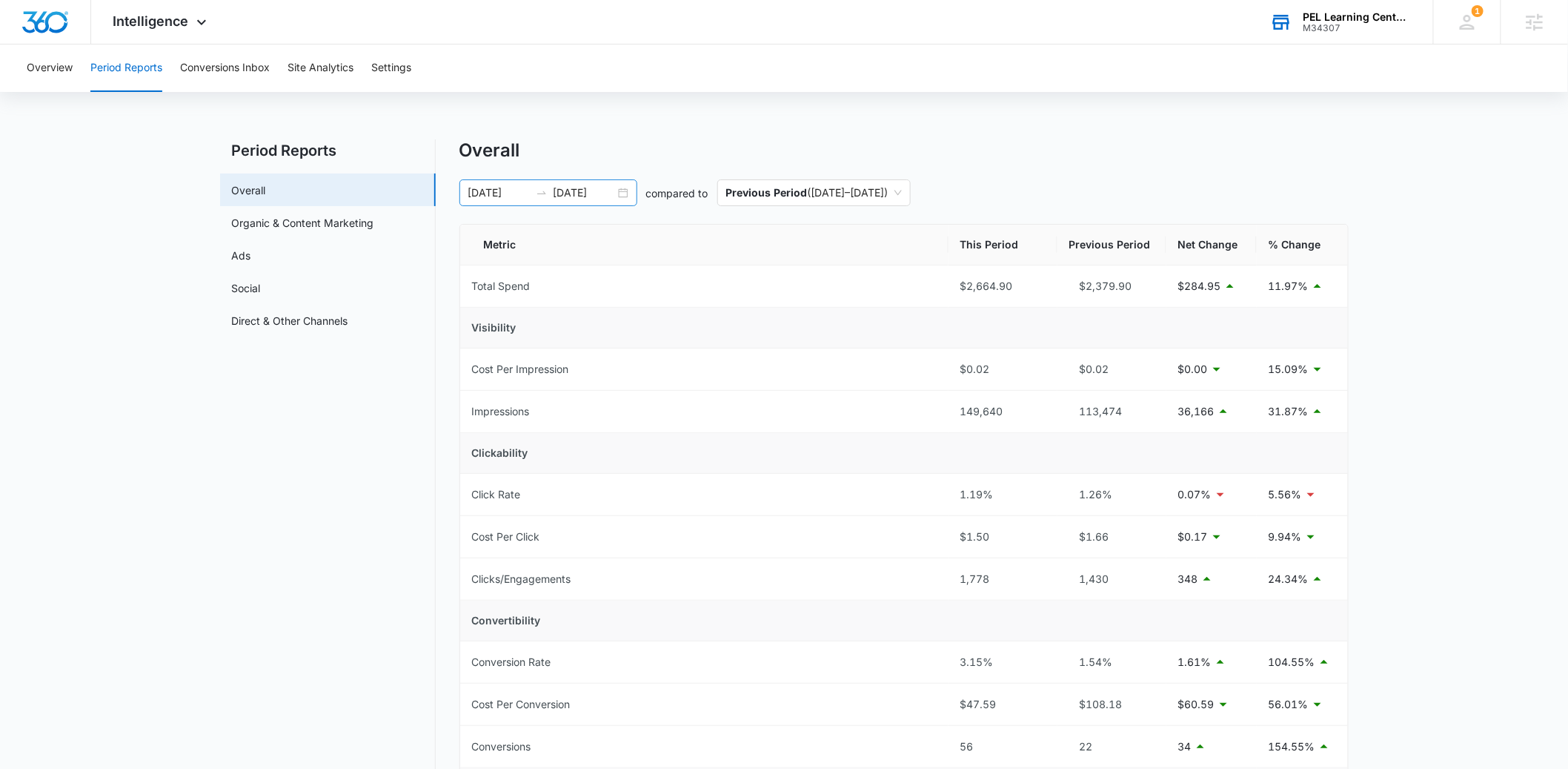
click at [489, 191] on input "08/01/2025" at bounding box center [499, 193] width 62 height 17
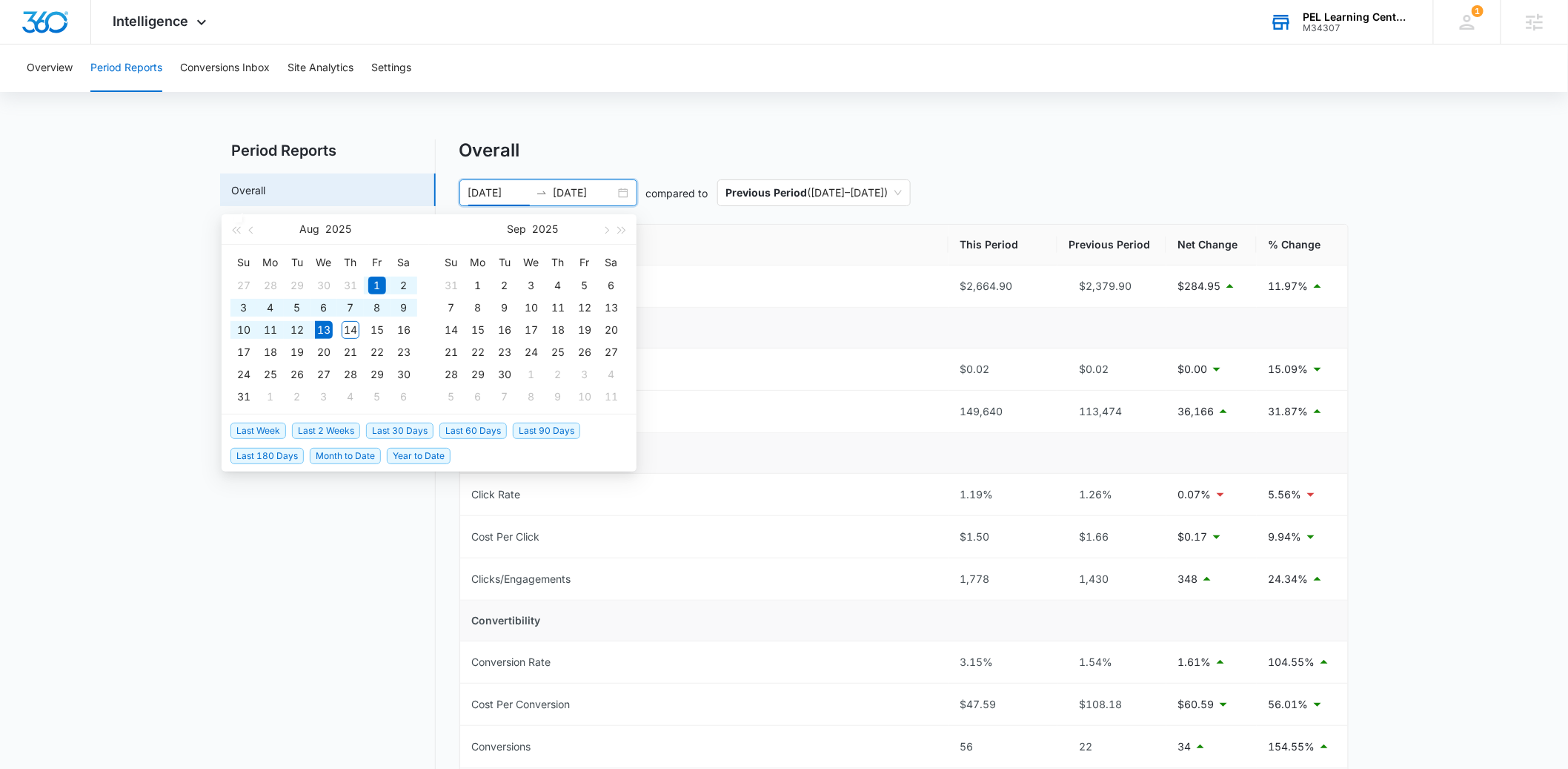
click at [415, 454] on span "Year to Date" at bounding box center [418, 455] width 63 height 17
type input "01/01/2025"
type input "08/13/2025"
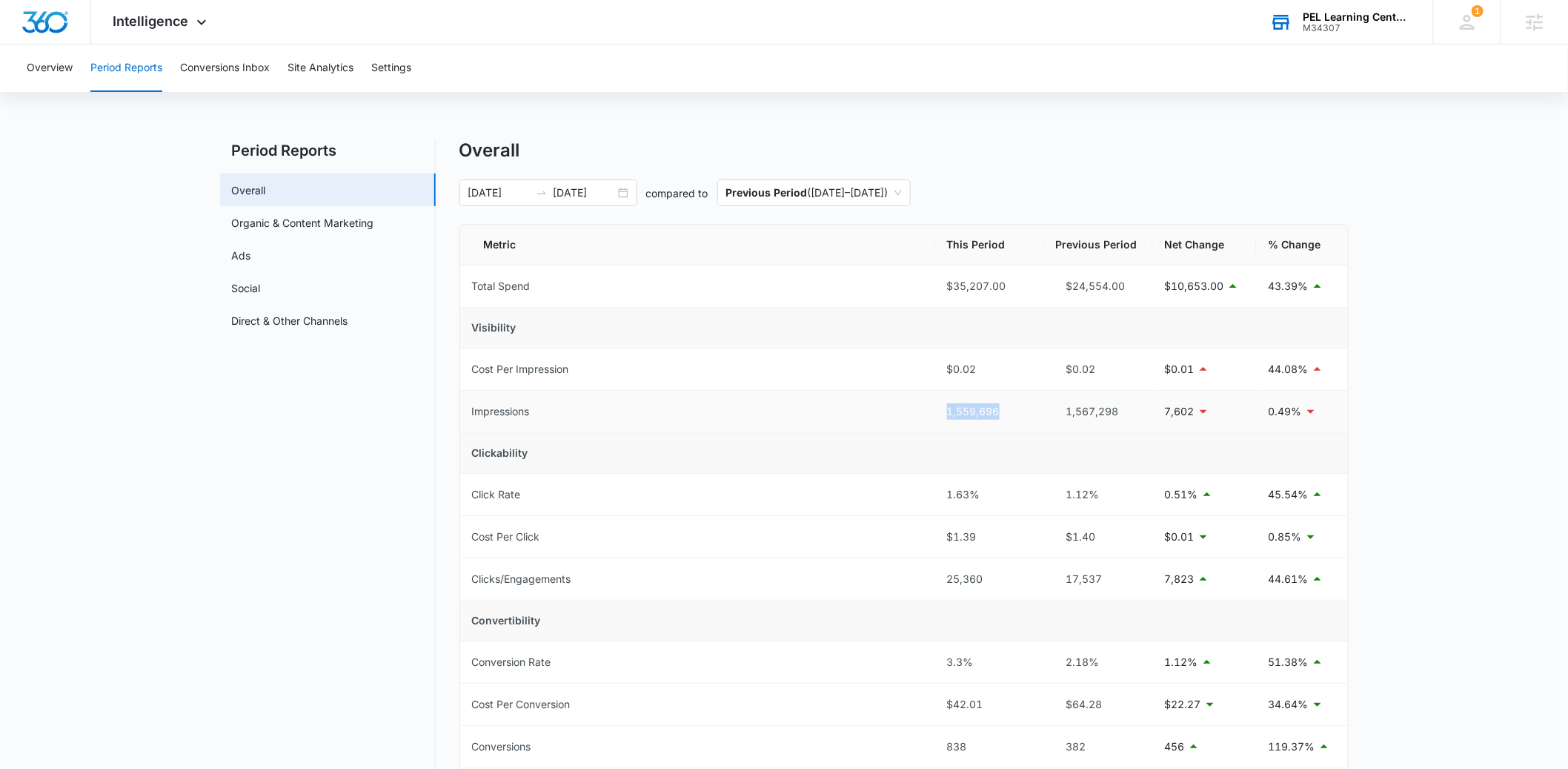
drag, startPoint x: 1006, startPoint y: 417, endPoint x: 950, endPoint y: 418, distance: 56.0
click at [950, 418] on div "1,559,696" at bounding box center [989, 411] width 85 height 17
click at [250, 260] on link "Ads" at bounding box center [241, 255] width 19 height 16
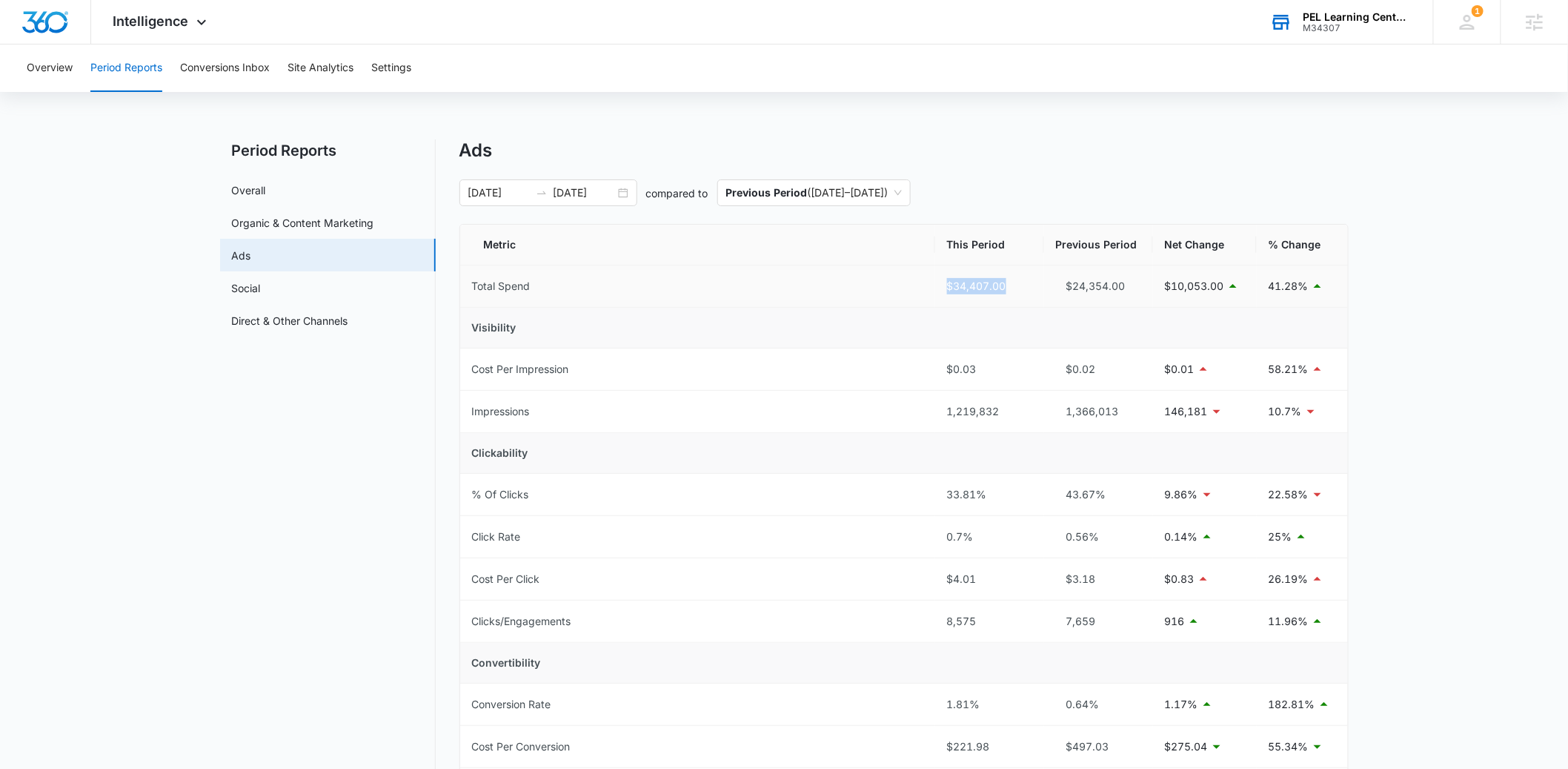
drag, startPoint x: 1011, startPoint y: 292, endPoint x: 943, endPoint y: 292, distance: 68.0
click at [943, 292] on td "$34,407.00" at bounding box center [990, 286] width 109 height 42
click at [161, 24] on span "Intelligence" at bounding box center [152, 21] width 76 height 16
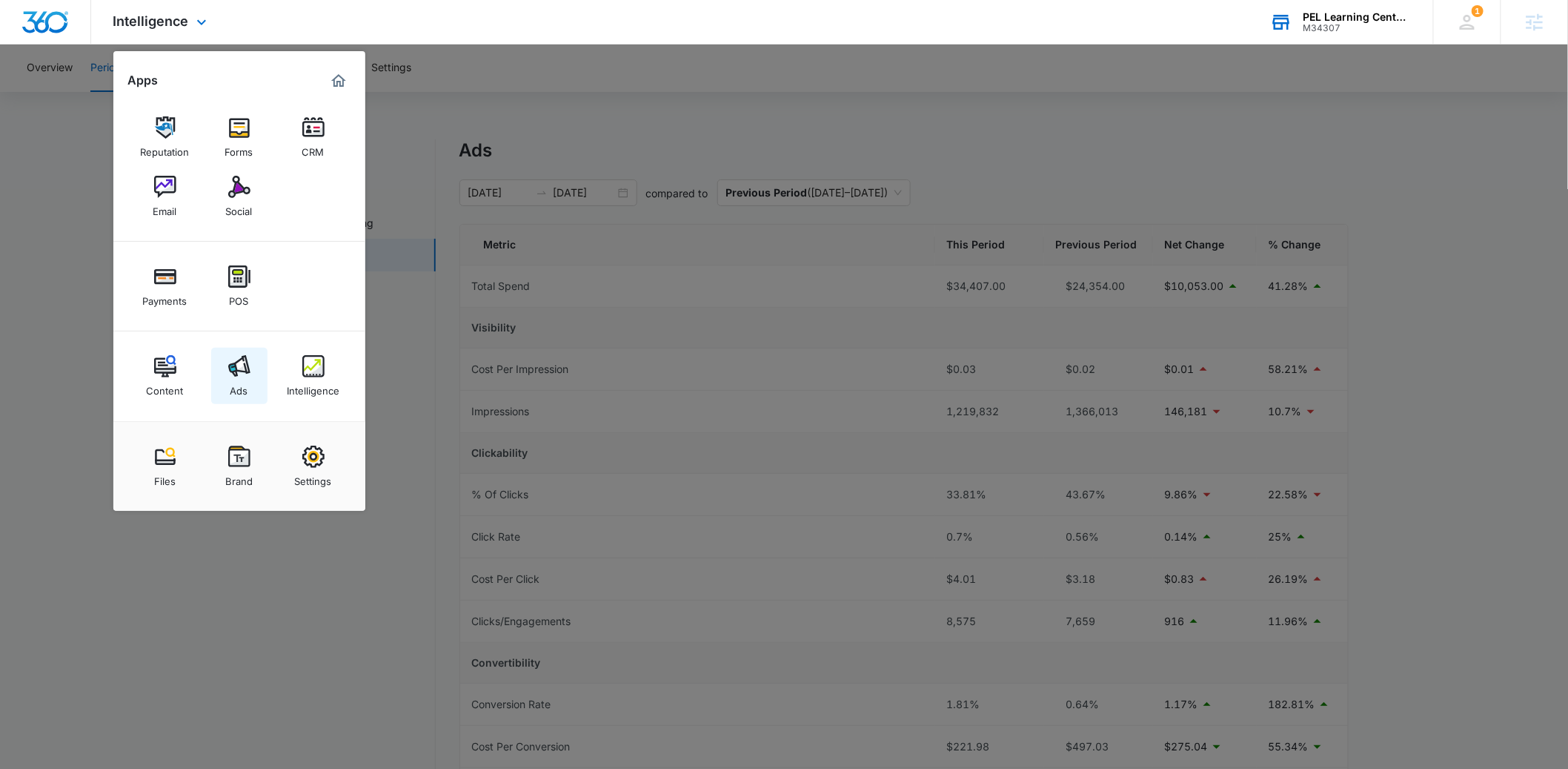
click at [252, 356] on link "Ads" at bounding box center [240, 376] width 56 height 56
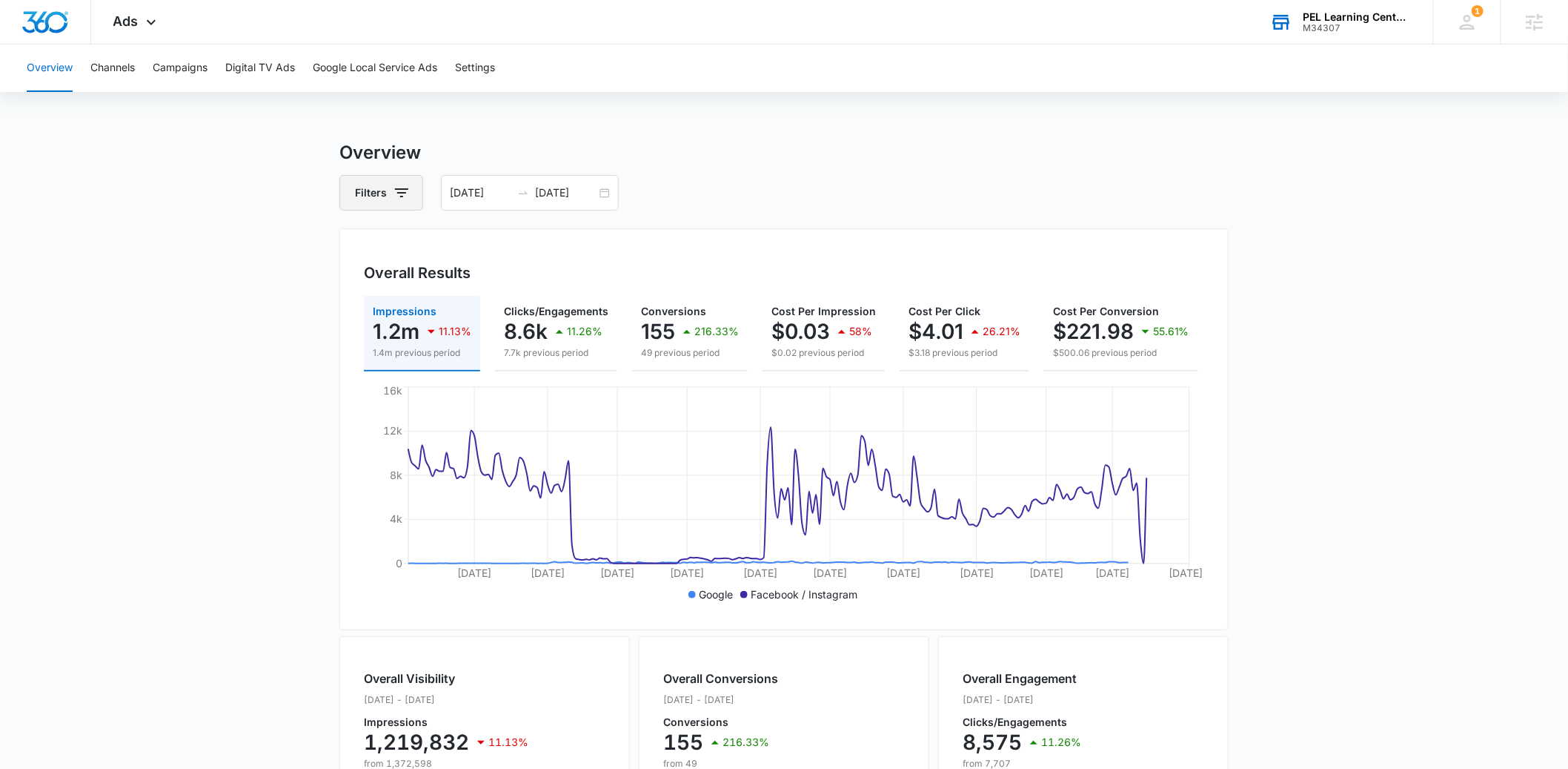
click at [386, 196] on button "Filters" at bounding box center [381, 193] width 84 height 35
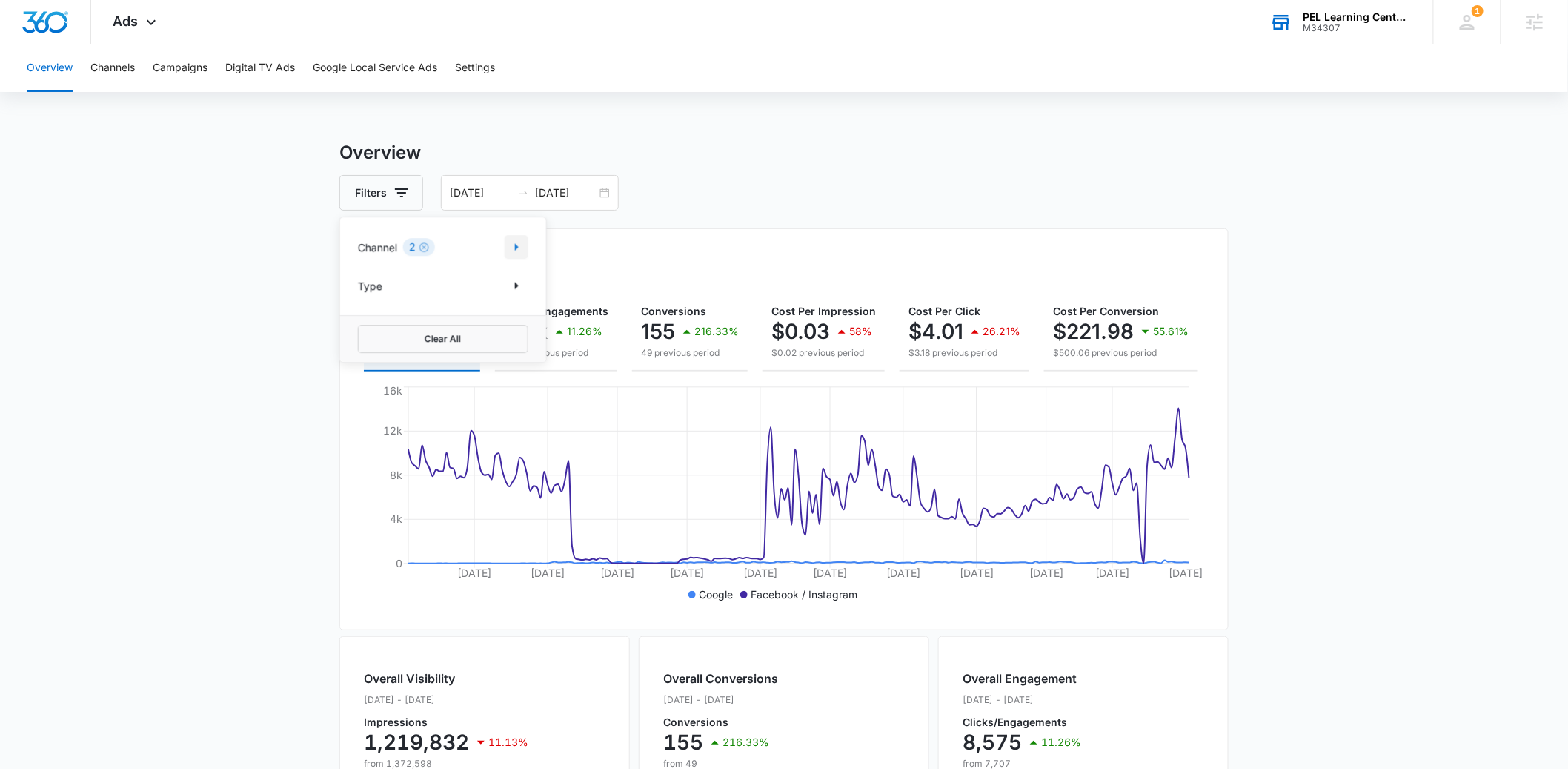
click at [511, 245] on icon "Show Channel filters" at bounding box center [516, 247] width 18 height 18
click at [373, 322] on div at bounding box center [366, 321] width 15 height 15
click at [359, 321] on input "Facebook / Instagram" at bounding box center [358, 320] width 1 height 1
checkbox input "false"
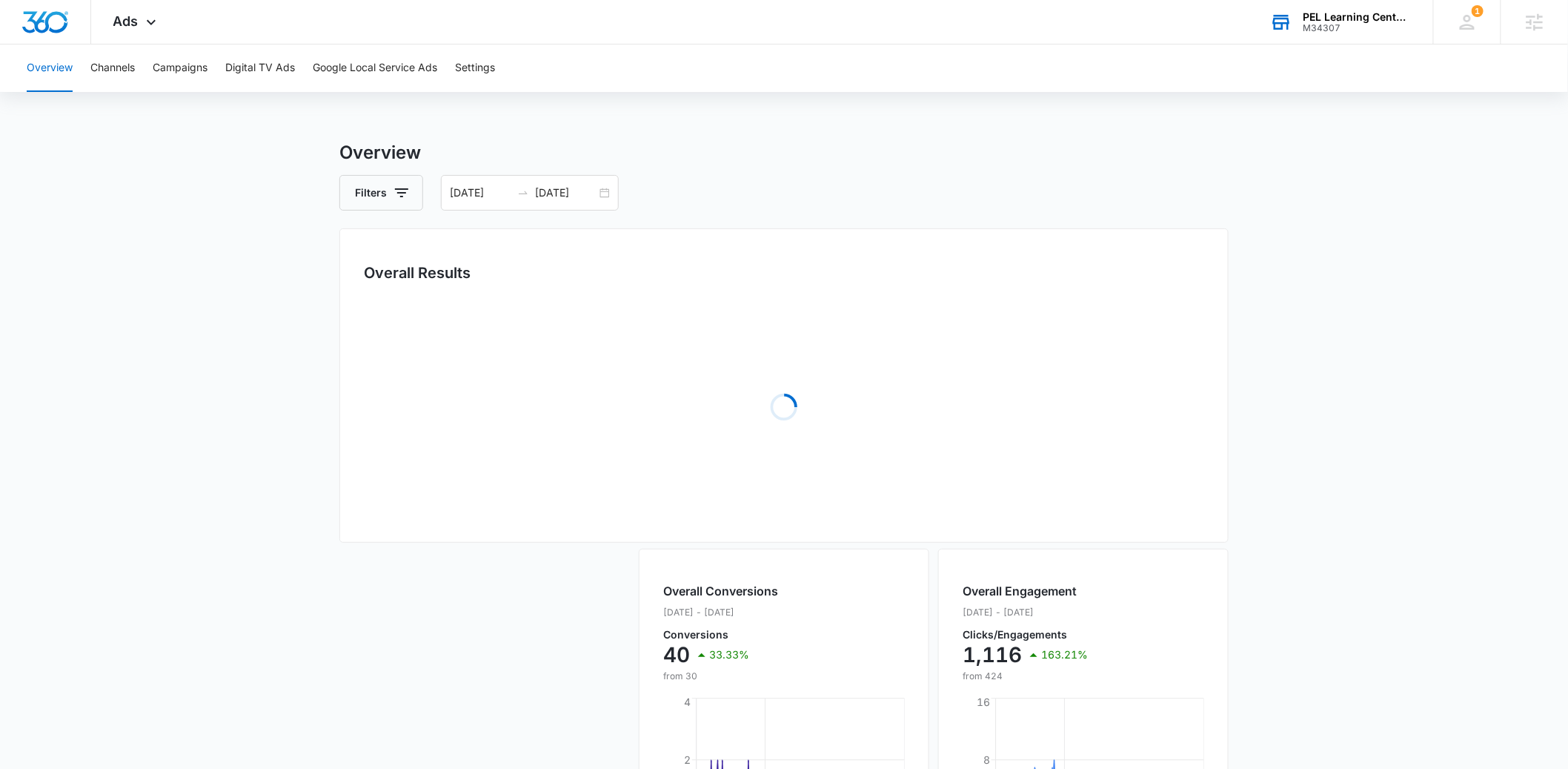
click at [266, 270] on main "Overview Filters 01/01/2025 08/13/2025 Overall Results Loading Loading Overall …" at bounding box center [784, 627] width 1568 height 977
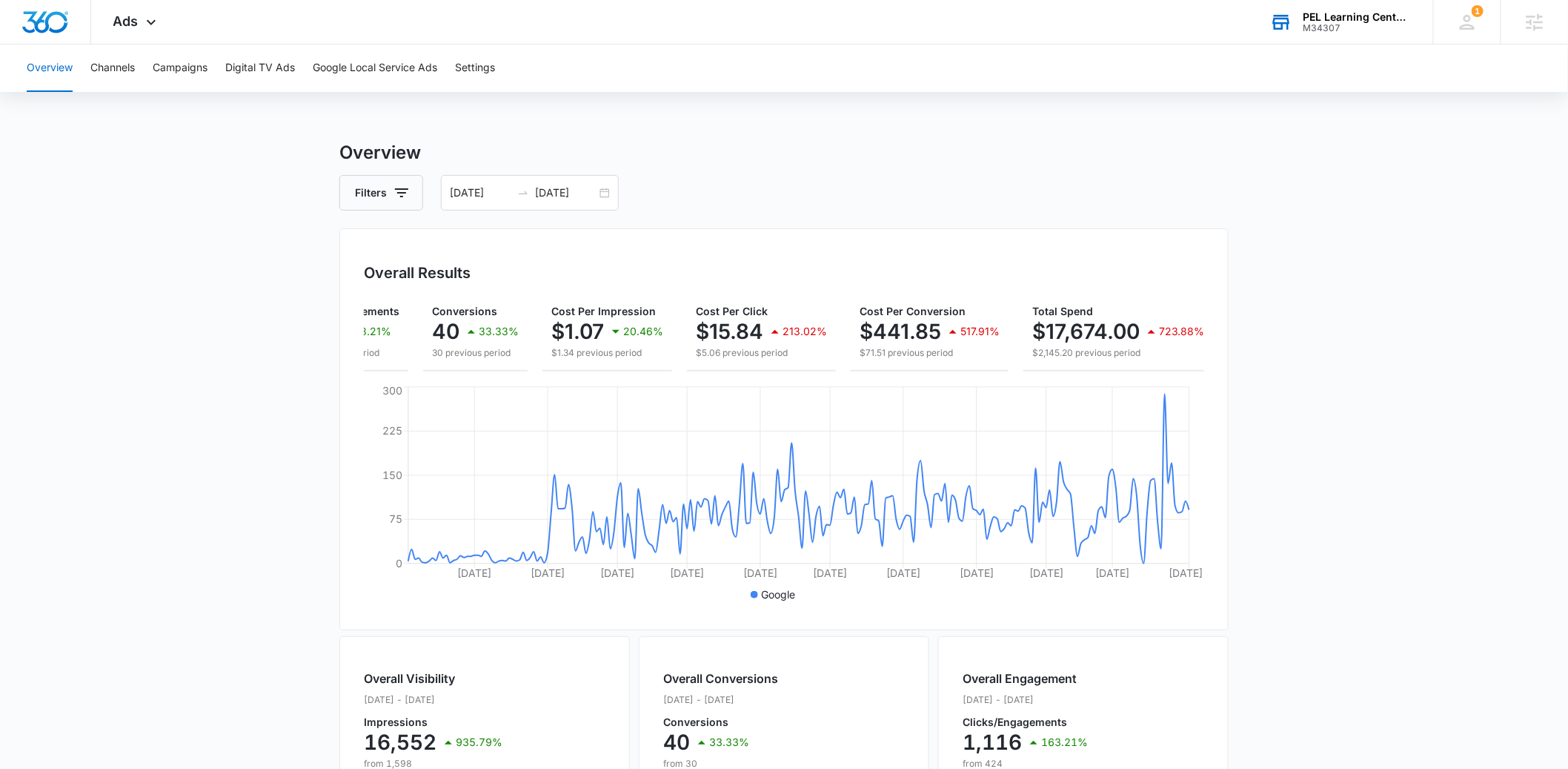
scroll to position [0, 238]
click at [386, 193] on button "Filters" at bounding box center [381, 193] width 84 height 35
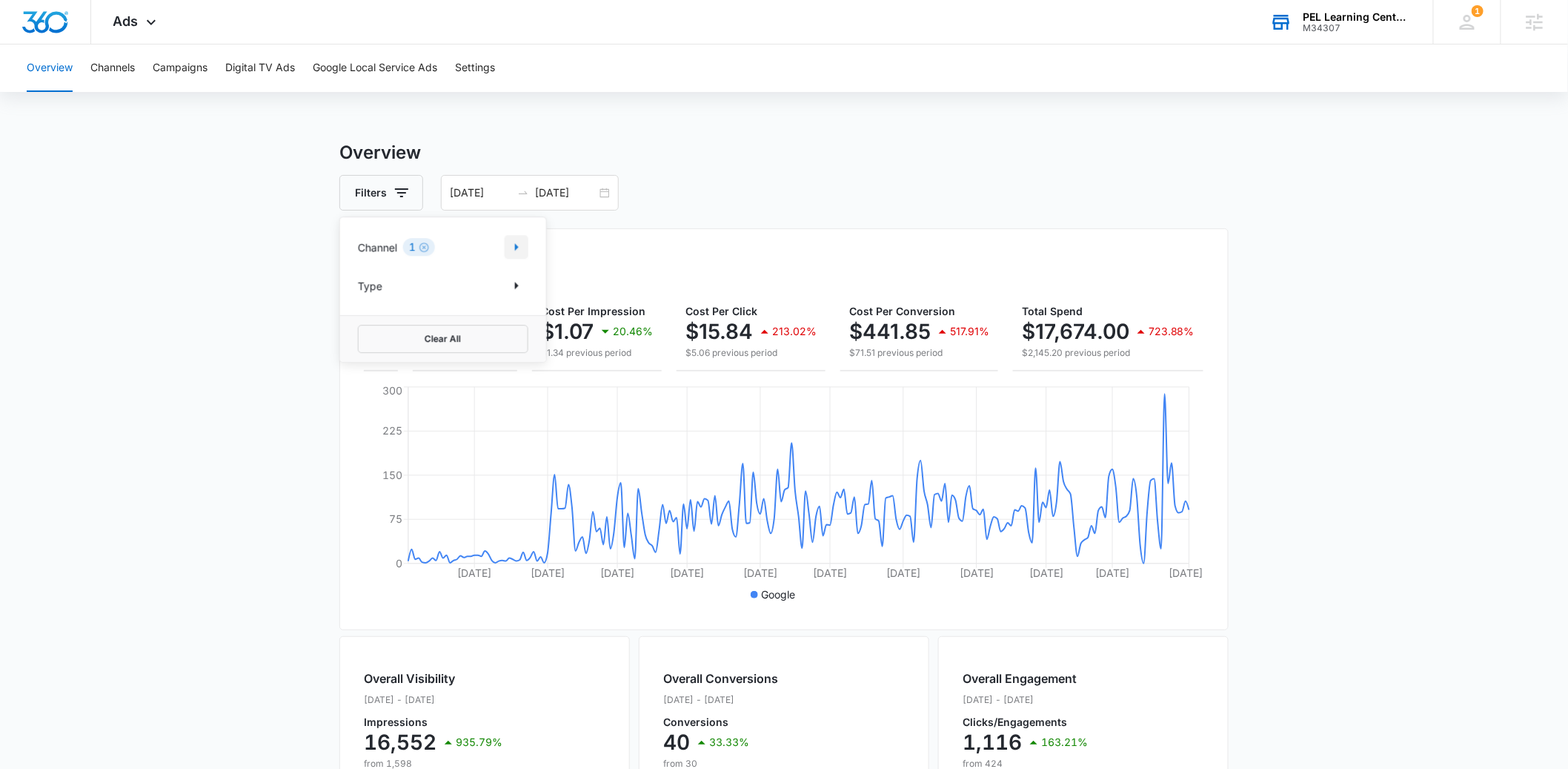
click at [513, 245] on icon "Show Channel filters" at bounding box center [516, 247] width 18 height 18
click at [372, 316] on icon at bounding box center [366, 321] width 13 height 13
click at [359, 320] on input "Facebook / Instagram" at bounding box center [358, 320] width 1 height 1
checkbox input "true"
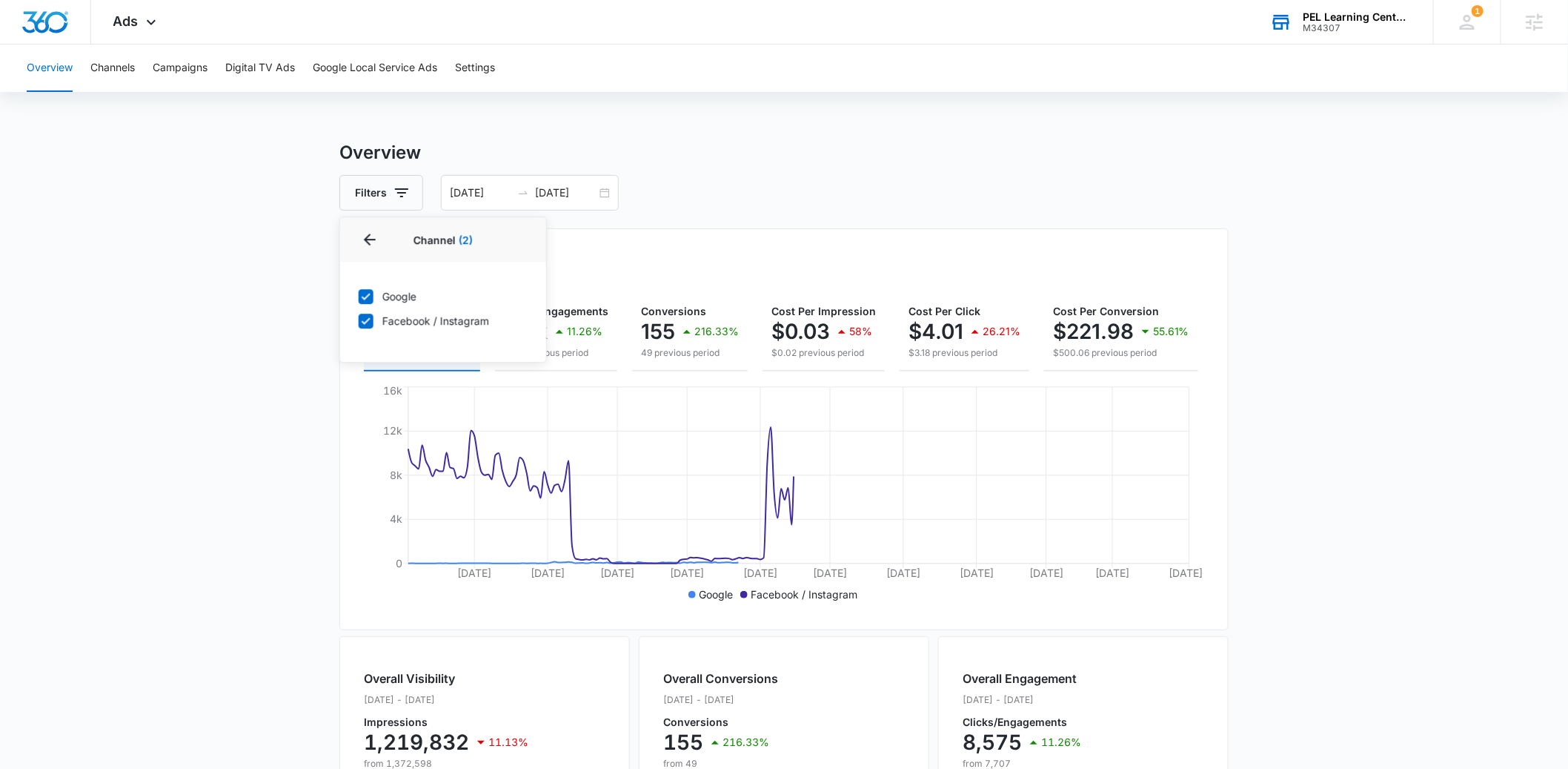
click at [371, 300] on icon at bounding box center [366, 296] width 13 height 13
click at [359, 297] on input "Google" at bounding box center [358, 296] width 1 height 1
checkbox input "false"
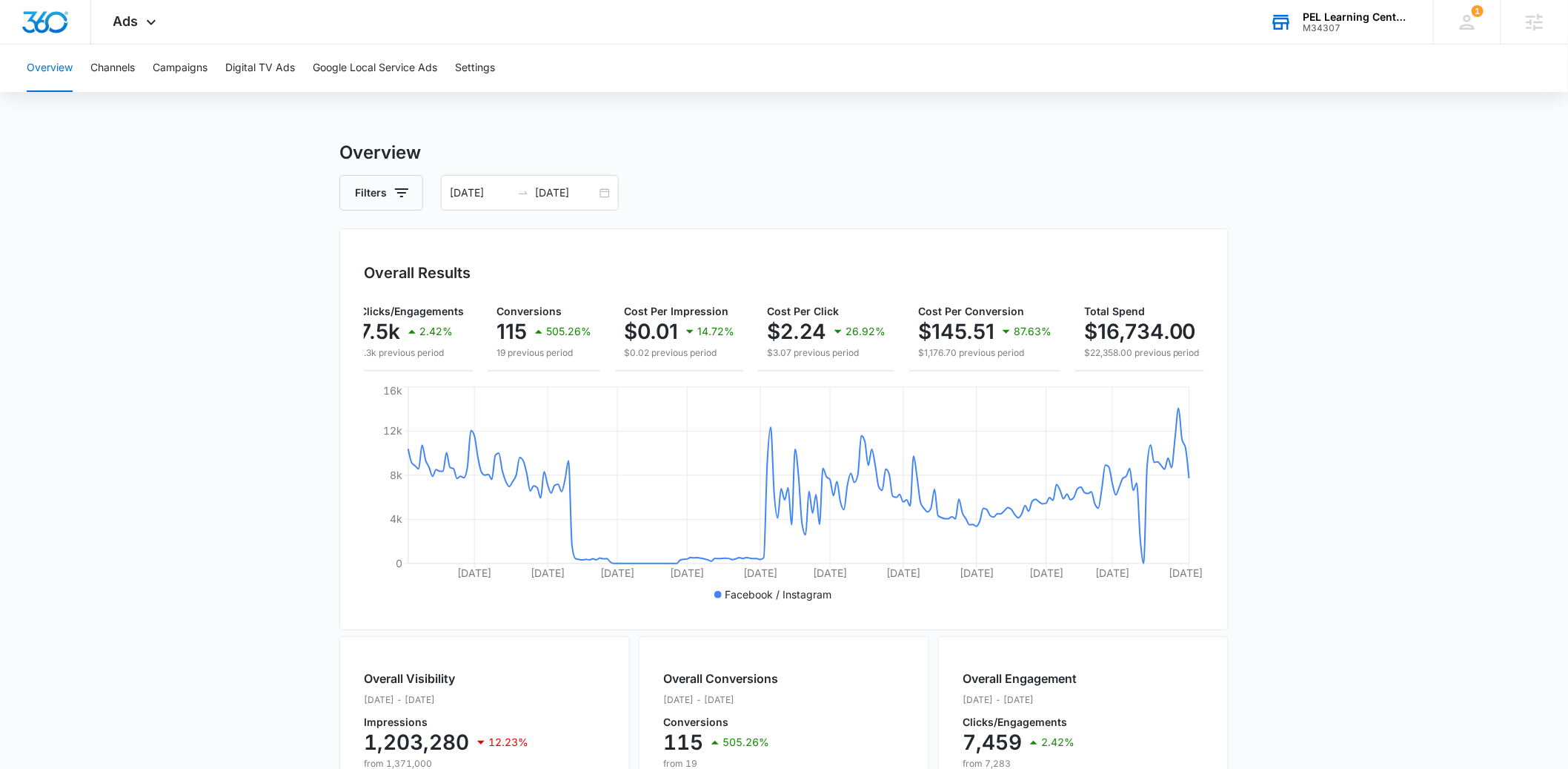
scroll to position [0, 163]
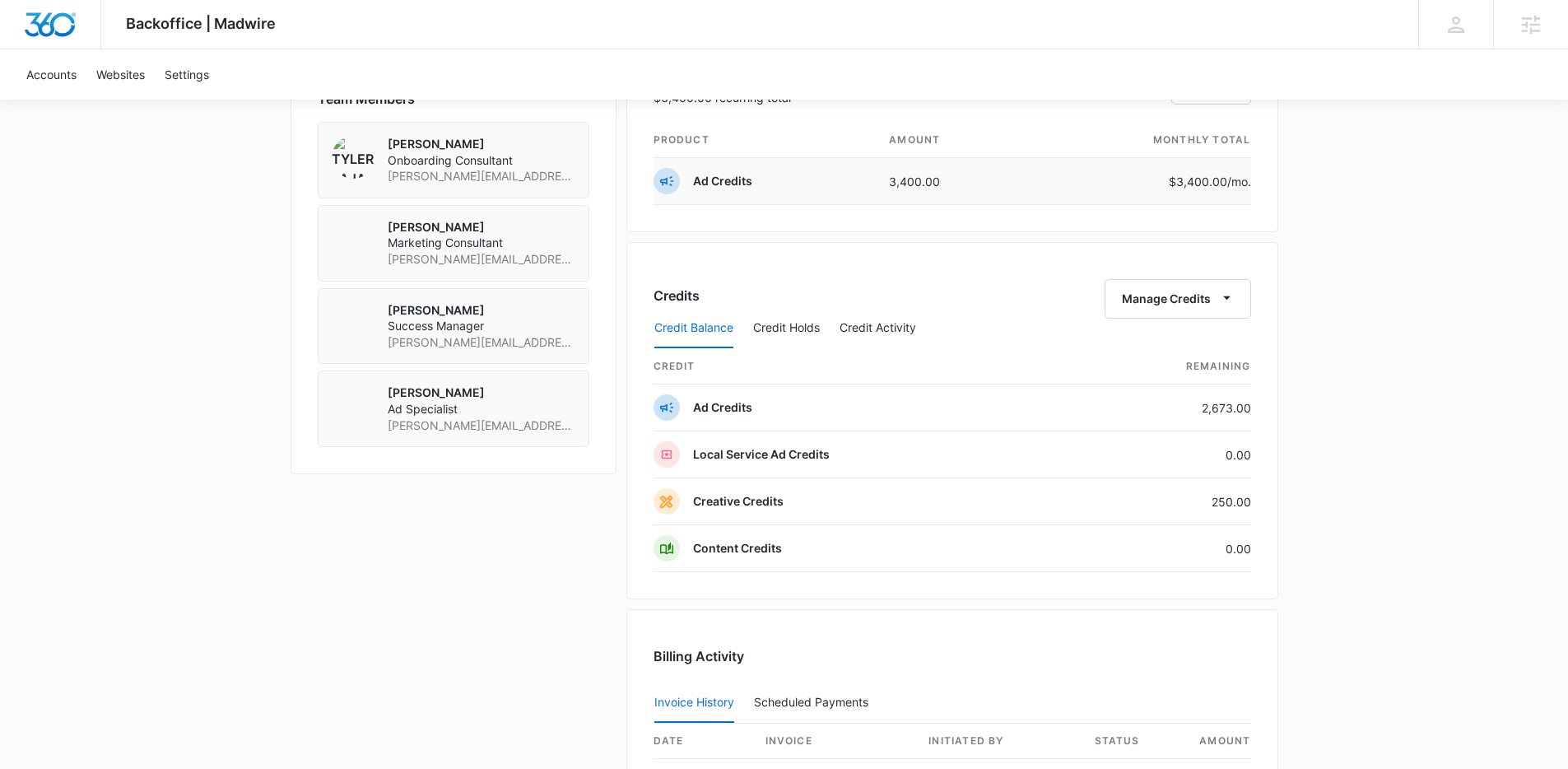
scroll to position [1272, 0]
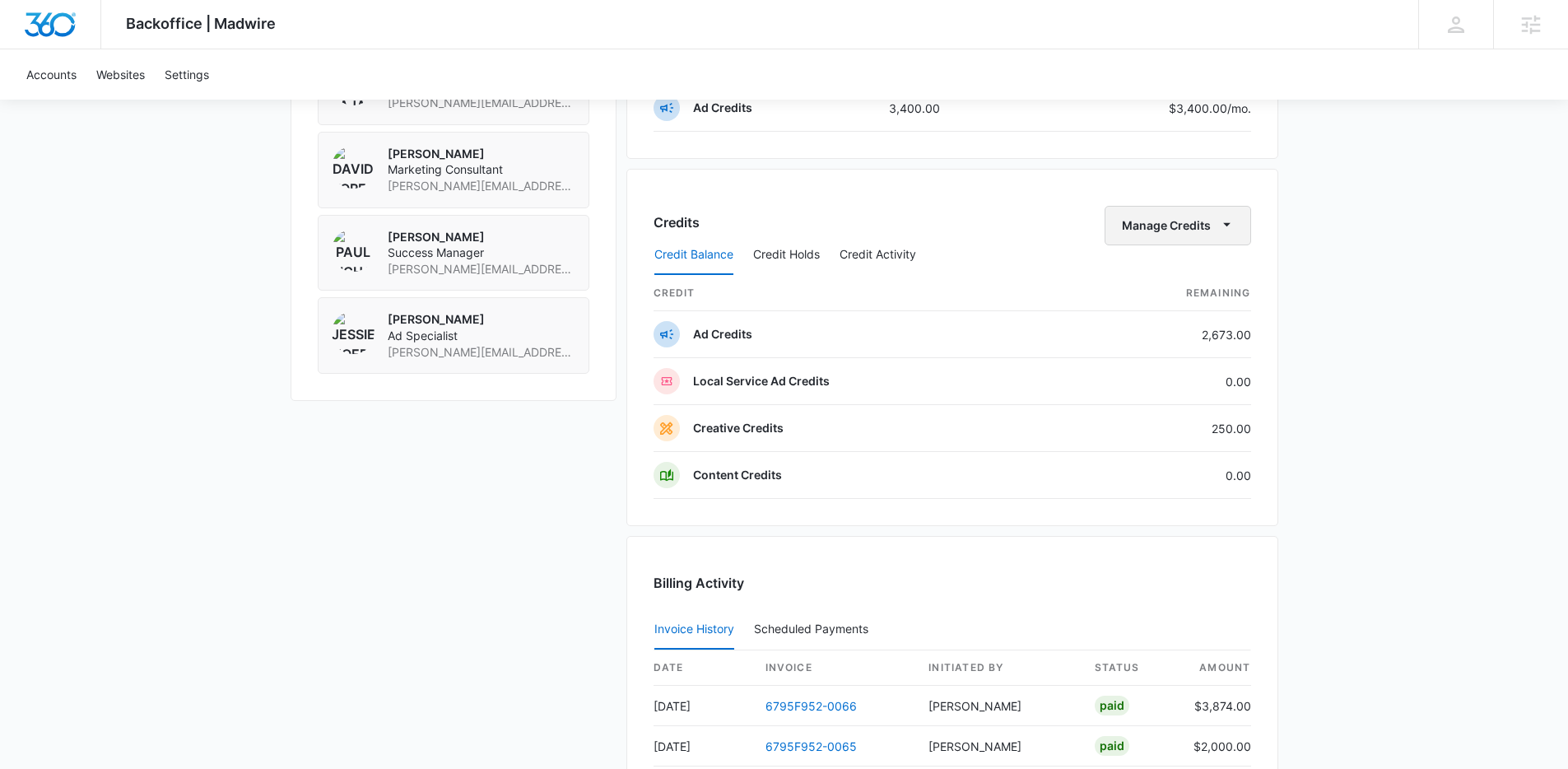
click at [1188, 231] on button "Manage Credits" at bounding box center [1178, 225] width 147 height 39
click at [1176, 286] on button "Transfer Credits" at bounding box center [1178, 278] width 146 height 24
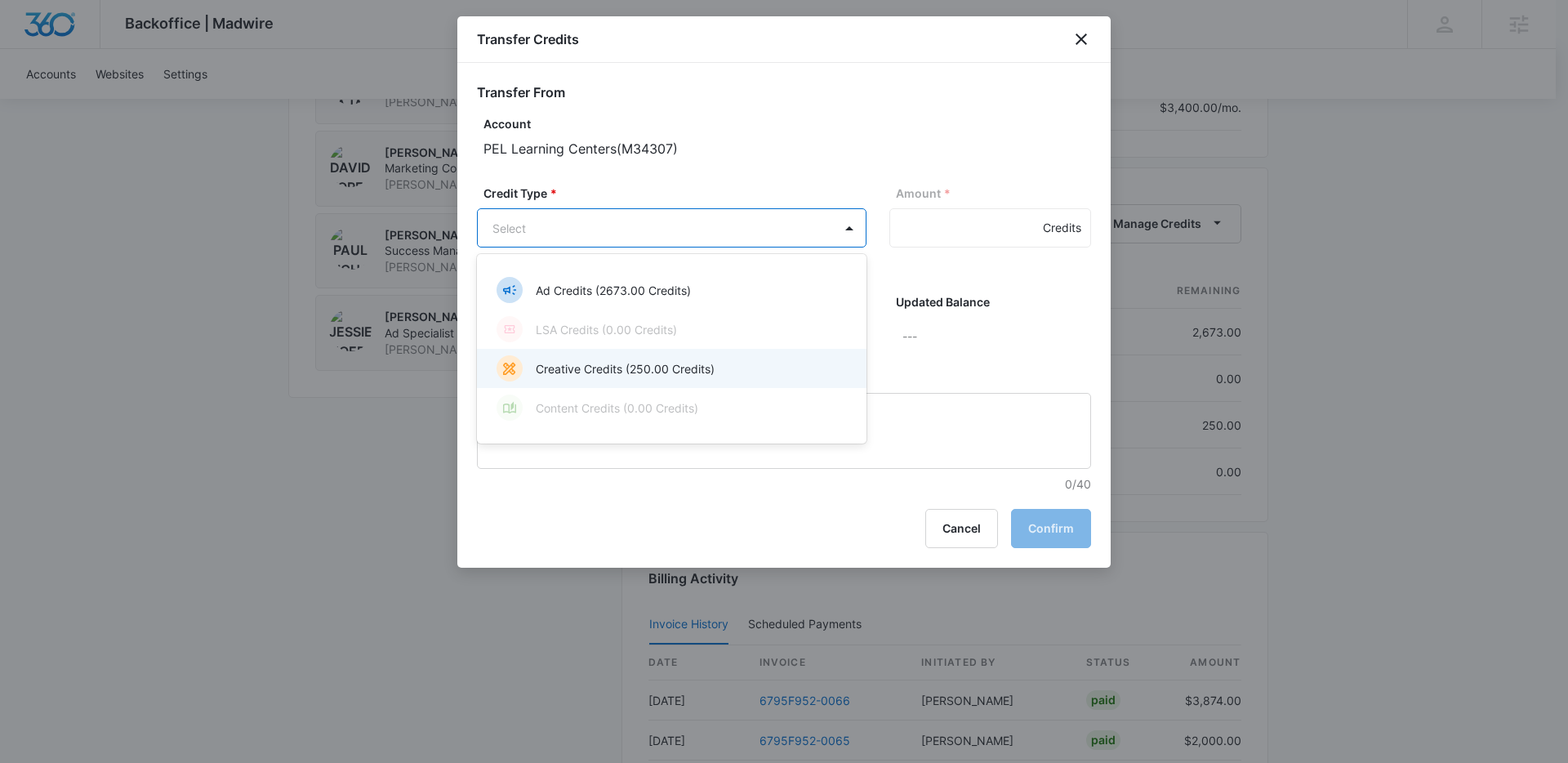
click at [601, 369] on p "Creative Credits (250.00 Credits)" at bounding box center [625, 369] width 179 height 17
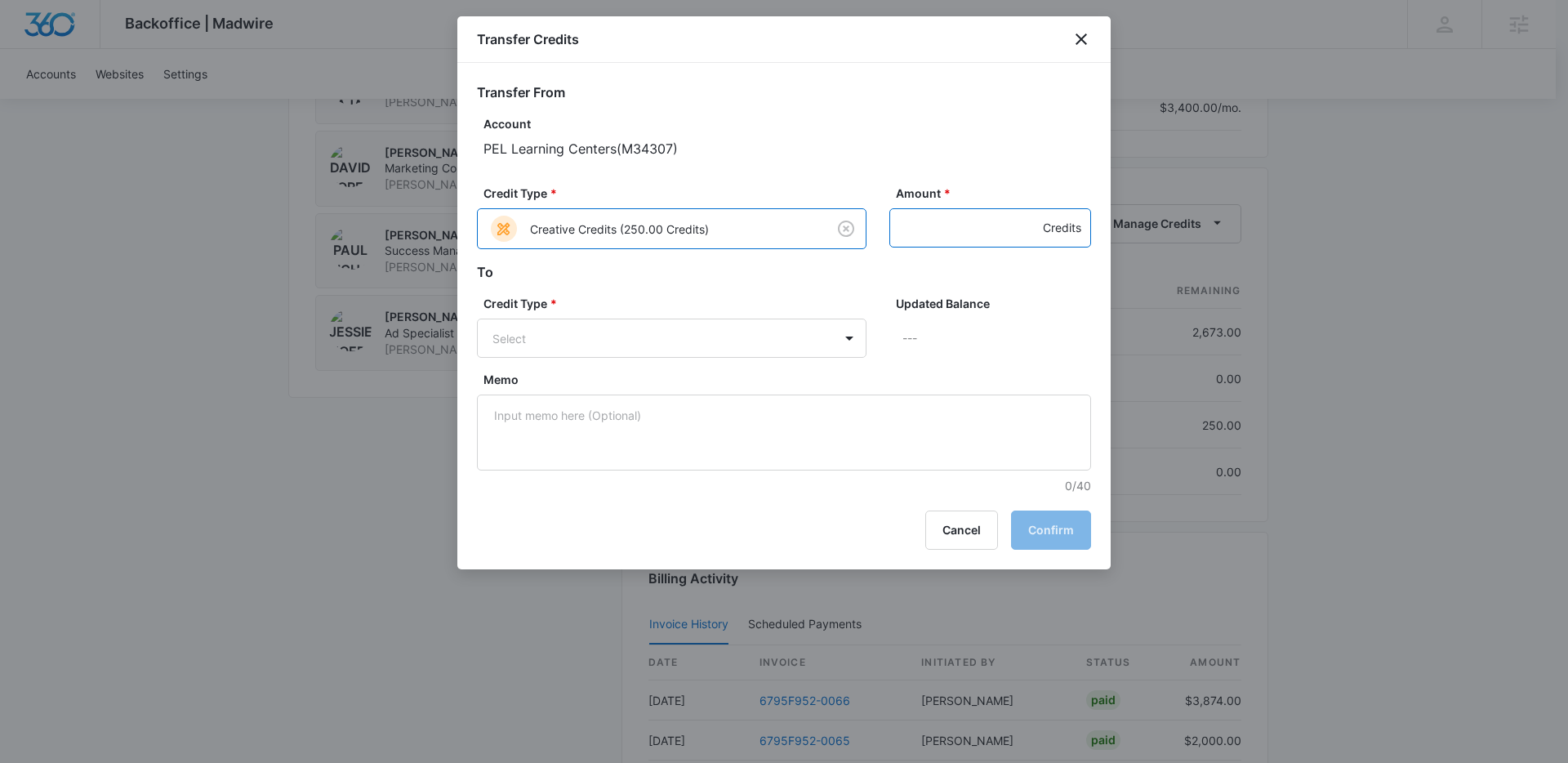
click at [923, 220] on input "Amount *" at bounding box center [990, 228] width 202 height 39
type input "250"
click at [629, 389] on div "Content Credits (0.00 Credits)" at bounding box center [671, 400] width 348 height 26
click at [1046, 543] on button "Confirm" at bounding box center [1051, 532] width 80 height 39
